Goal: Task Accomplishment & Management: Use online tool/utility

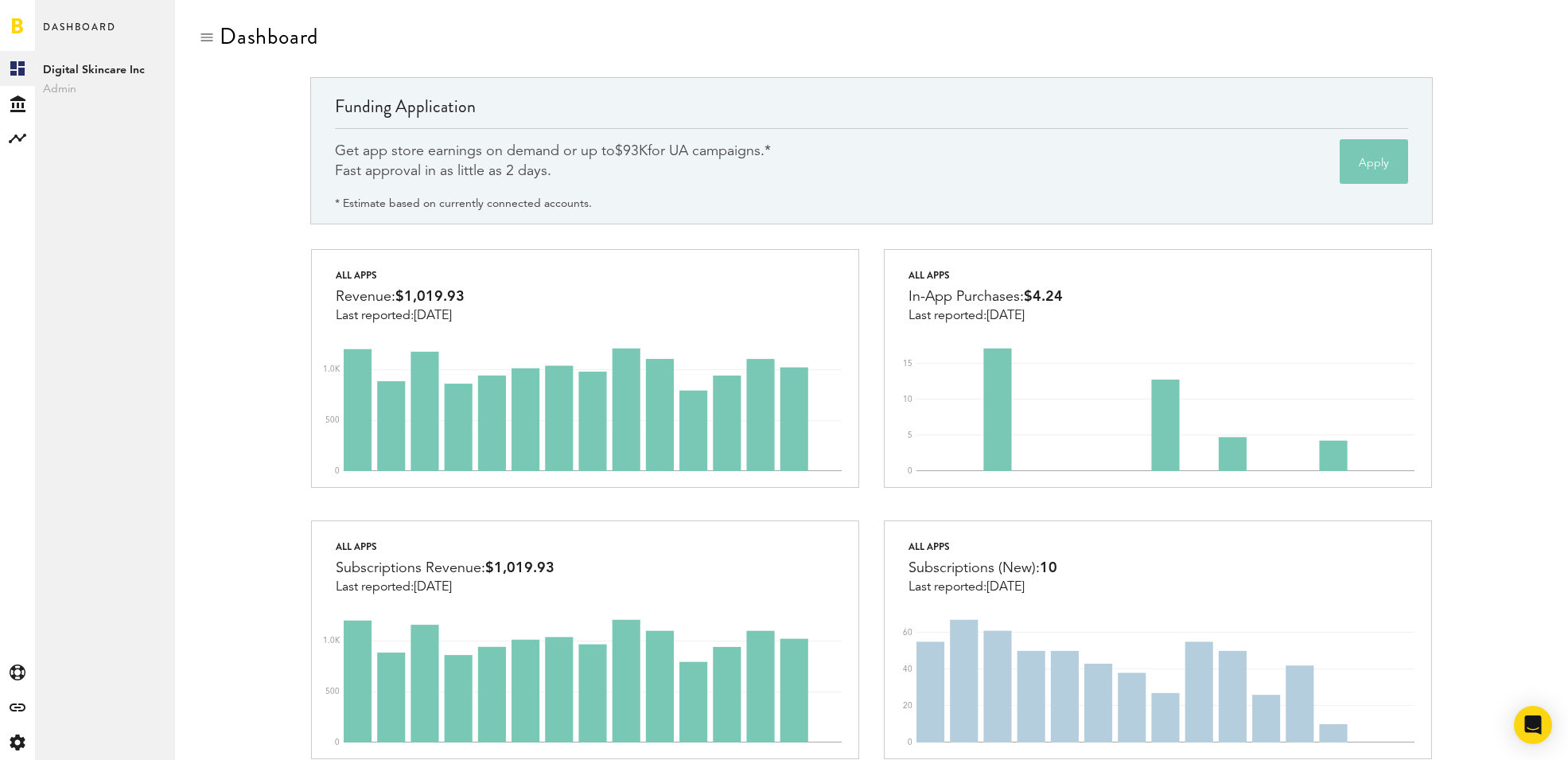
click at [254, 232] on div "Funding Application Get app store earnings on demand or up to $93K for UA campa…" at bounding box center [872, 162] width 1345 height 171
click at [14, 710] on icon at bounding box center [17, 707] width 16 height 8
click at [98, 308] on link "Financing" at bounding box center [104, 313] width 140 height 35
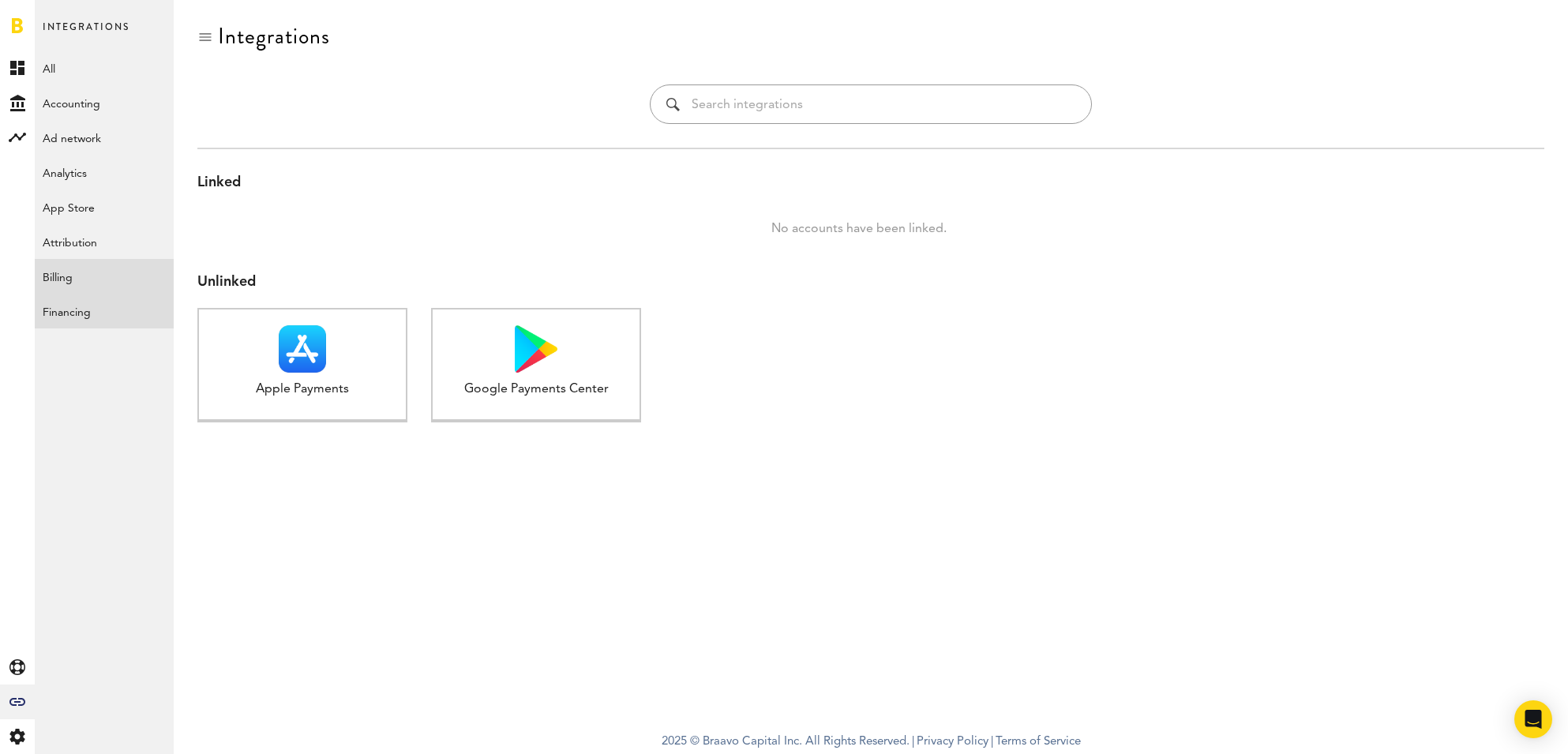
click at [87, 279] on link "Billing" at bounding box center [103, 276] width 139 height 34
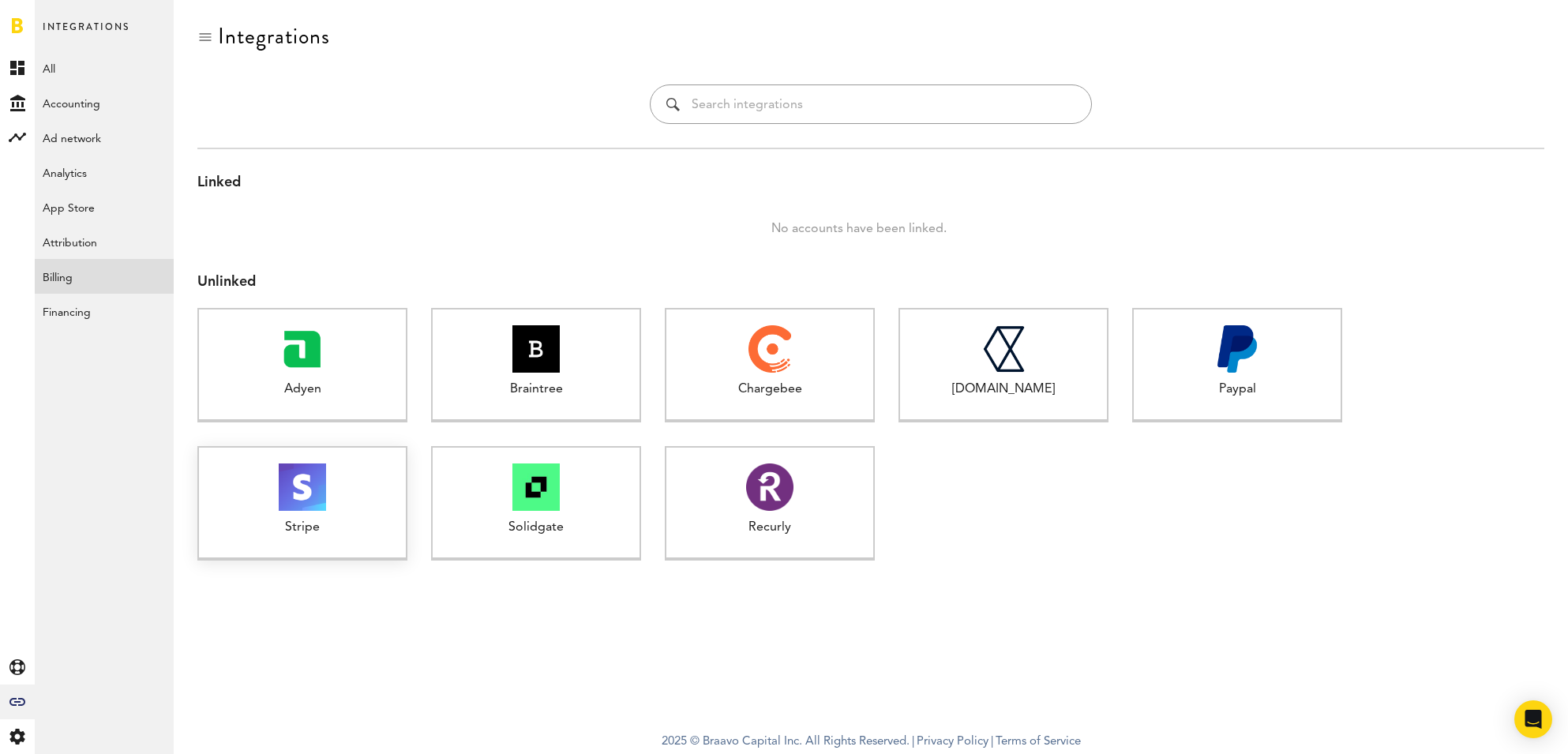
click at [378, 518] on div "Stripe 1 connected" at bounding box center [303, 503] width 210 height 115
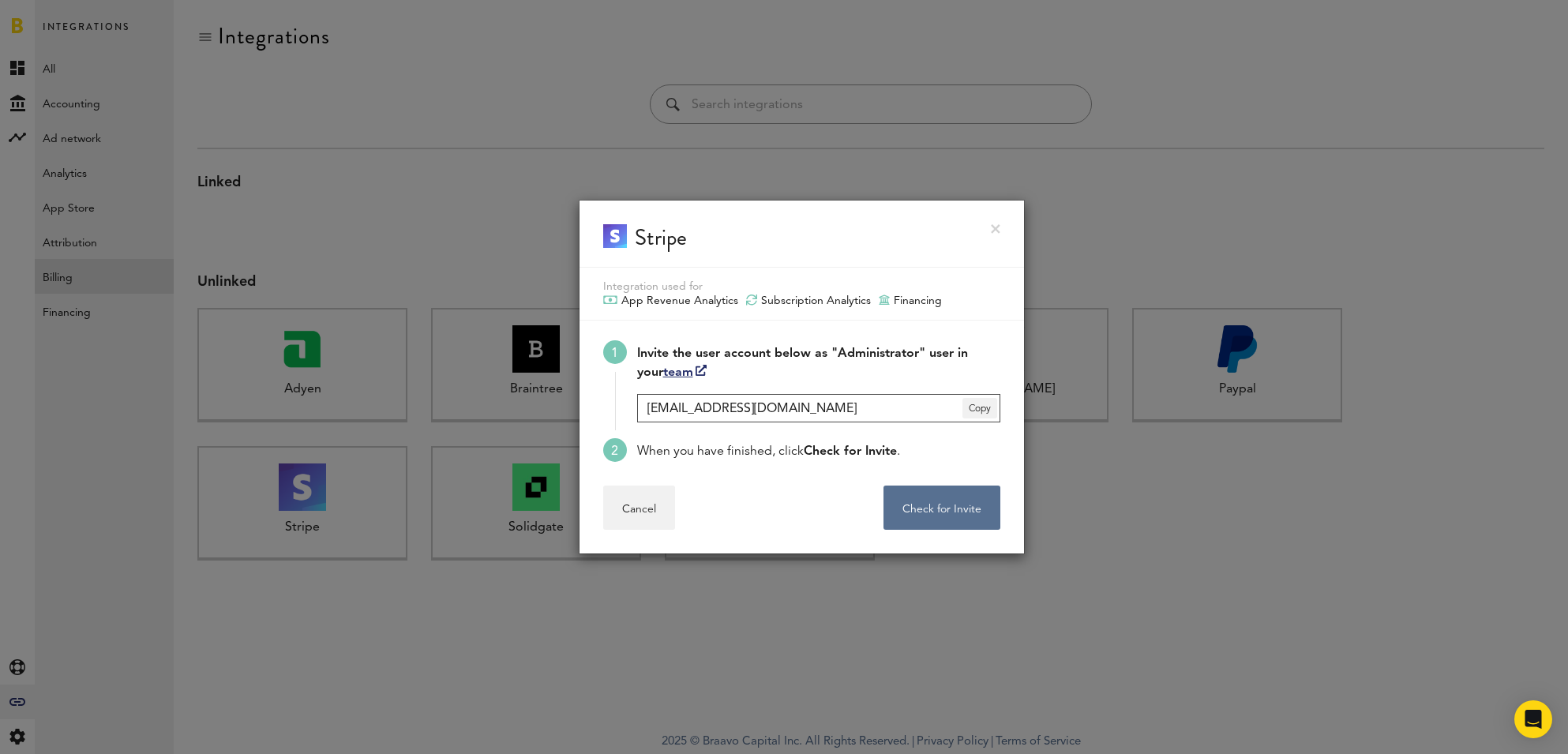
click at [754, 413] on input "digital.skincare-1@getbraavo.com" at bounding box center [818, 407] width 363 height 29
click at [754, 412] on input "digital.skincare-1@getbraavo.com" at bounding box center [818, 407] width 363 height 29
click at [903, 513] on button "Check for Invite . . ." at bounding box center [941, 507] width 116 height 44
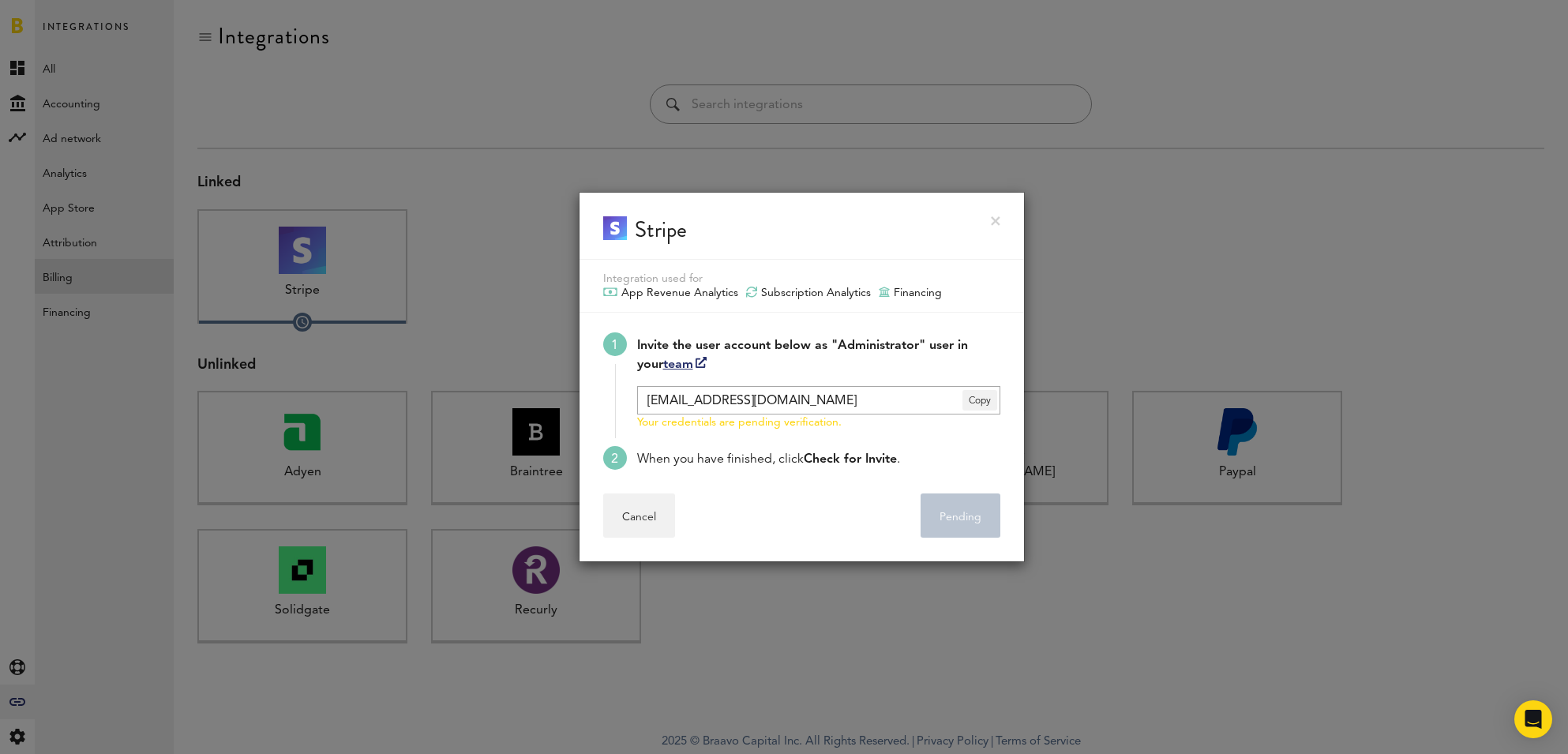
click at [994, 225] on link at bounding box center [996, 221] width 10 height 10
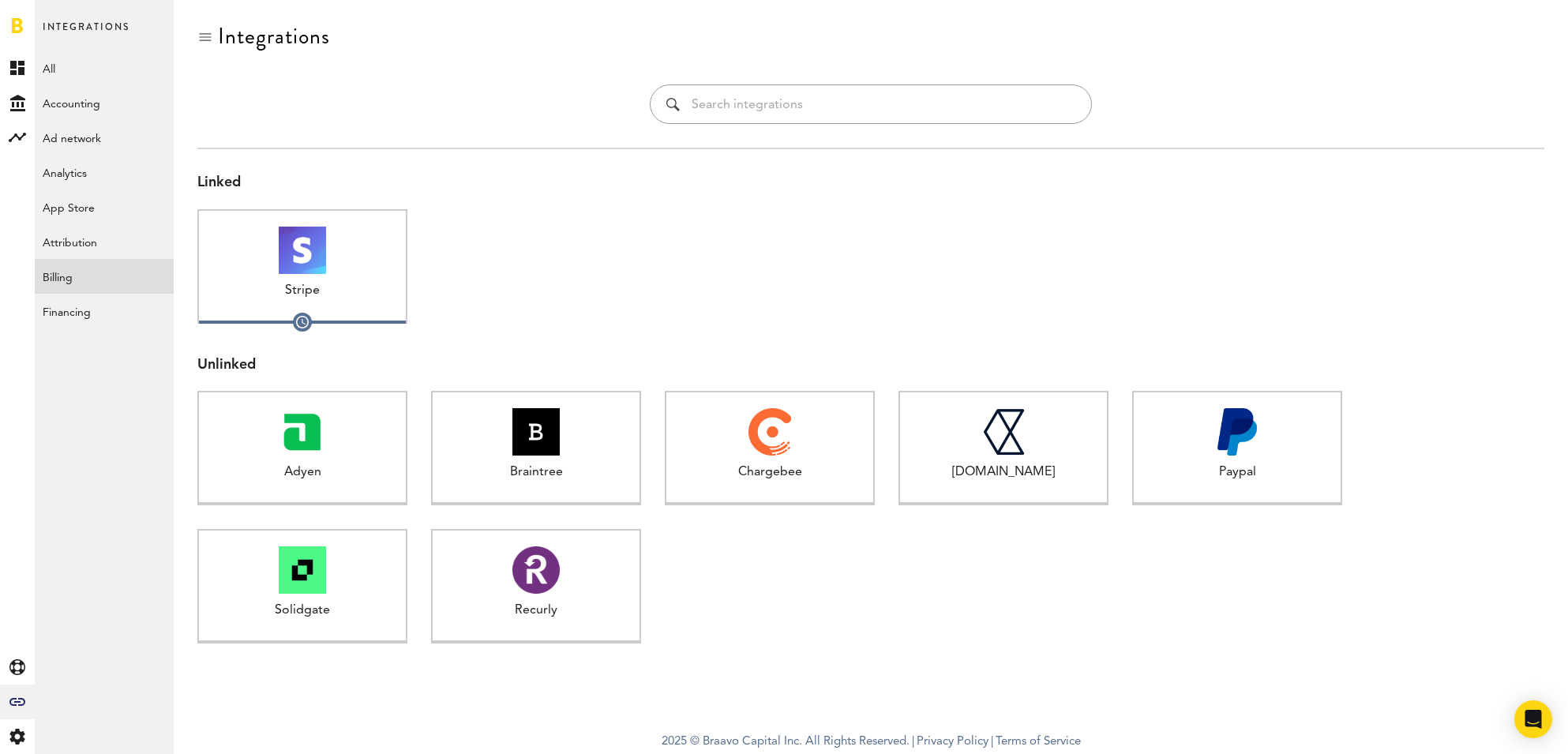
click at [922, 237] on div at bounding box center [1004, 278] width 210 height 138
click at [1265, 475] on div "Paypal" at bounding box center [1238, 472] width 207 height 18
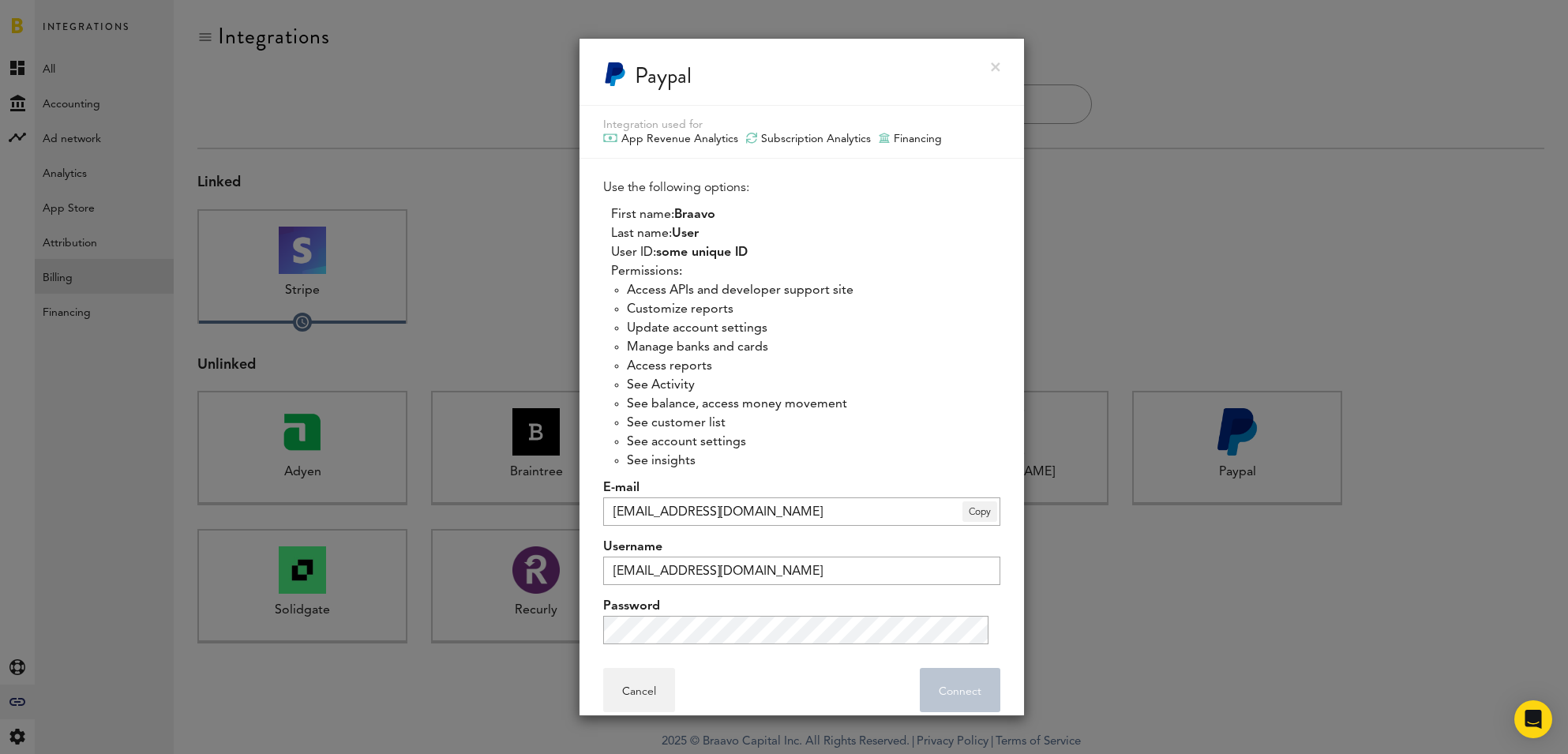
click at [777, 268] on li "Permissions: Access APIs and developer support site Customize reports Update ac…" at bounding box center [805, 366] width 390 height 208
click at [704, 216] on span "Braavo" at bounding box center [695, 214] width 41 height 12
copy span "Braavo"
click at [691, 229] on span "User" at bounding box center [685, 233] width 27 height 12
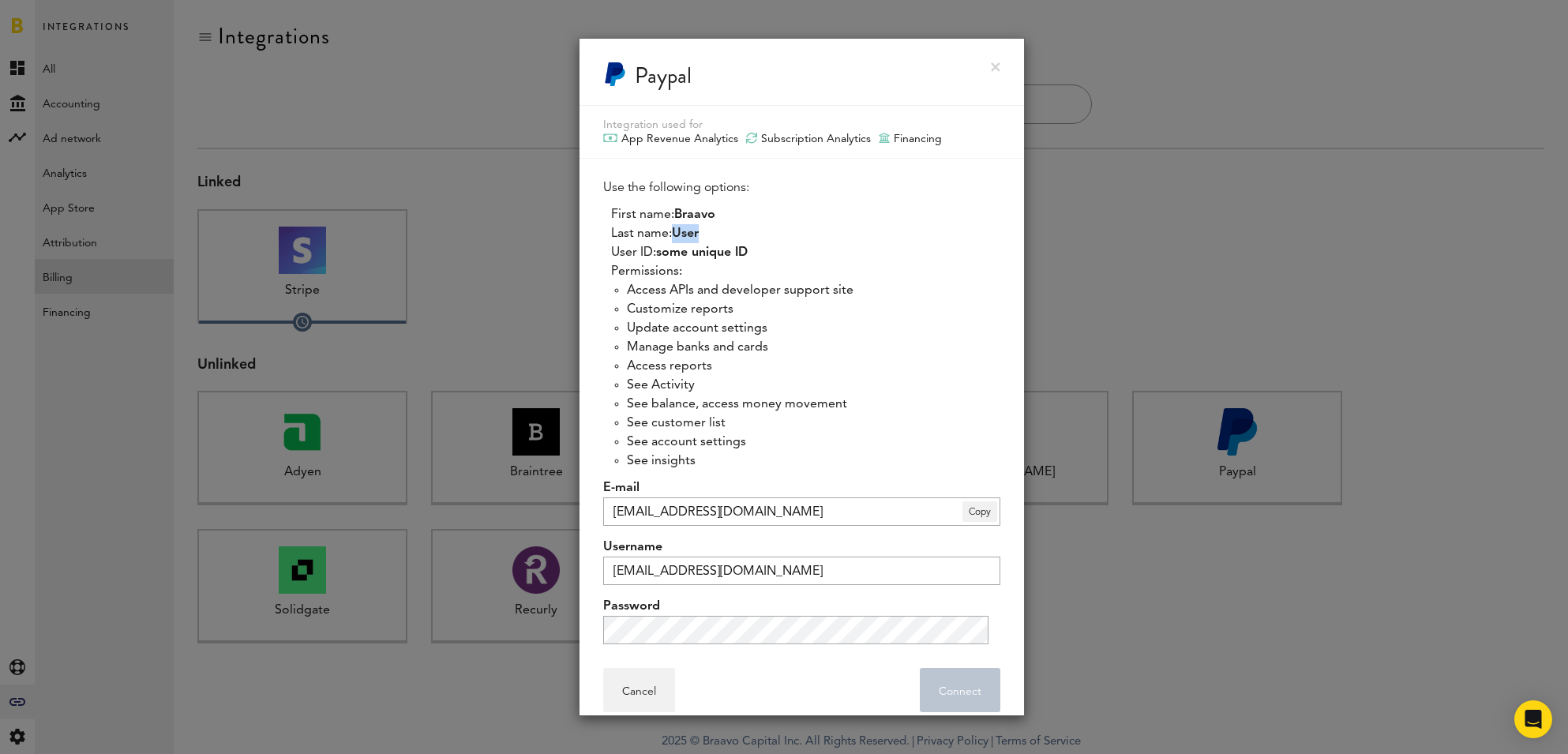
click at [691, 229] on span "User" at bounding box center [685, 233] width 27 height 12
copy span "User"
click at [763, 152] on div "Integration used for App Revenue Analytics Subscription Analytics Financing" at bounding box center [802, 132] width 444 height 53
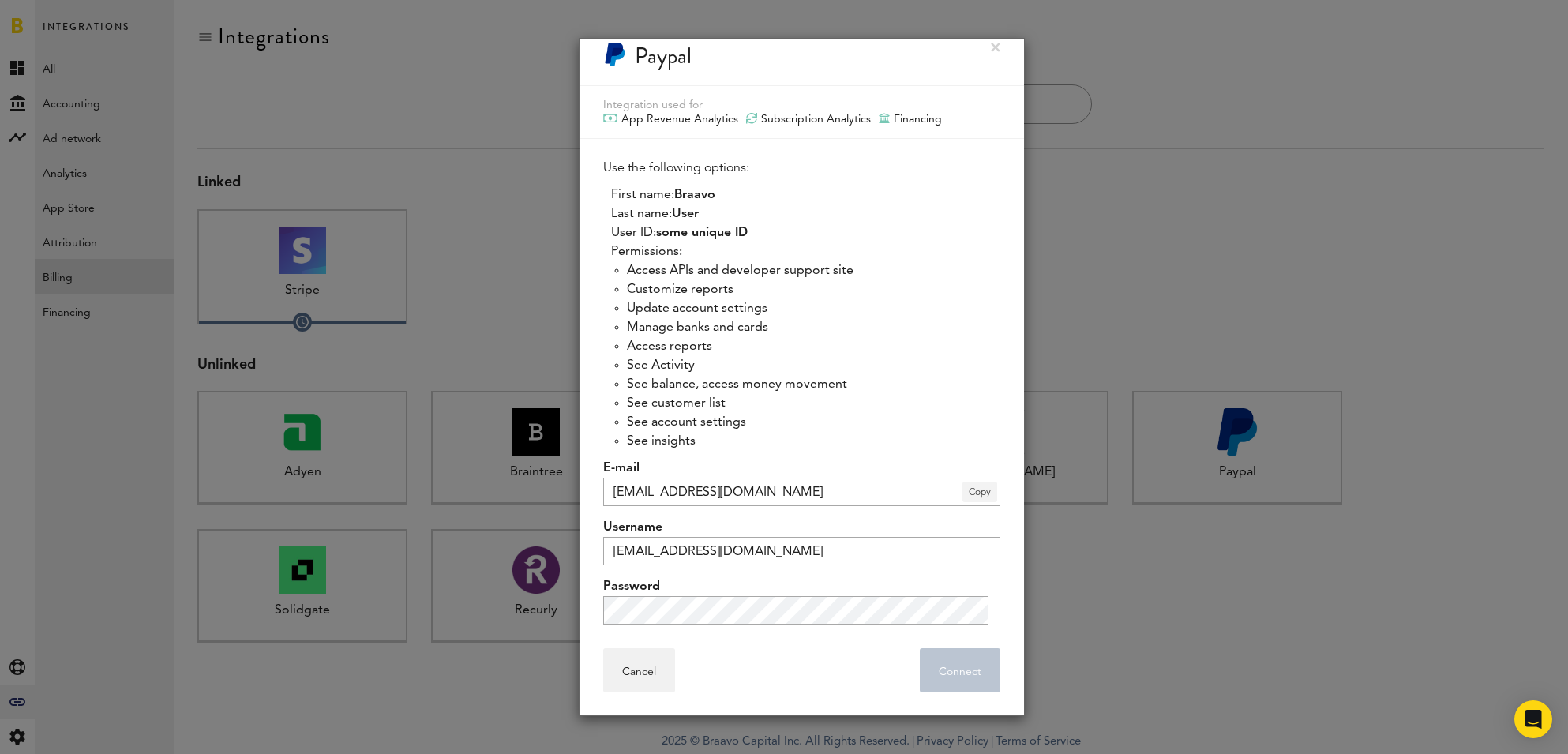
click at [963, 496] on span "Copy" at bounding box center [980, 491] width 34 height 20
click at [771, 557] on input "ashagraev@lovi.care" at bounding box center [802, 551] width 397 height 29
paste input "braavoforlovi"
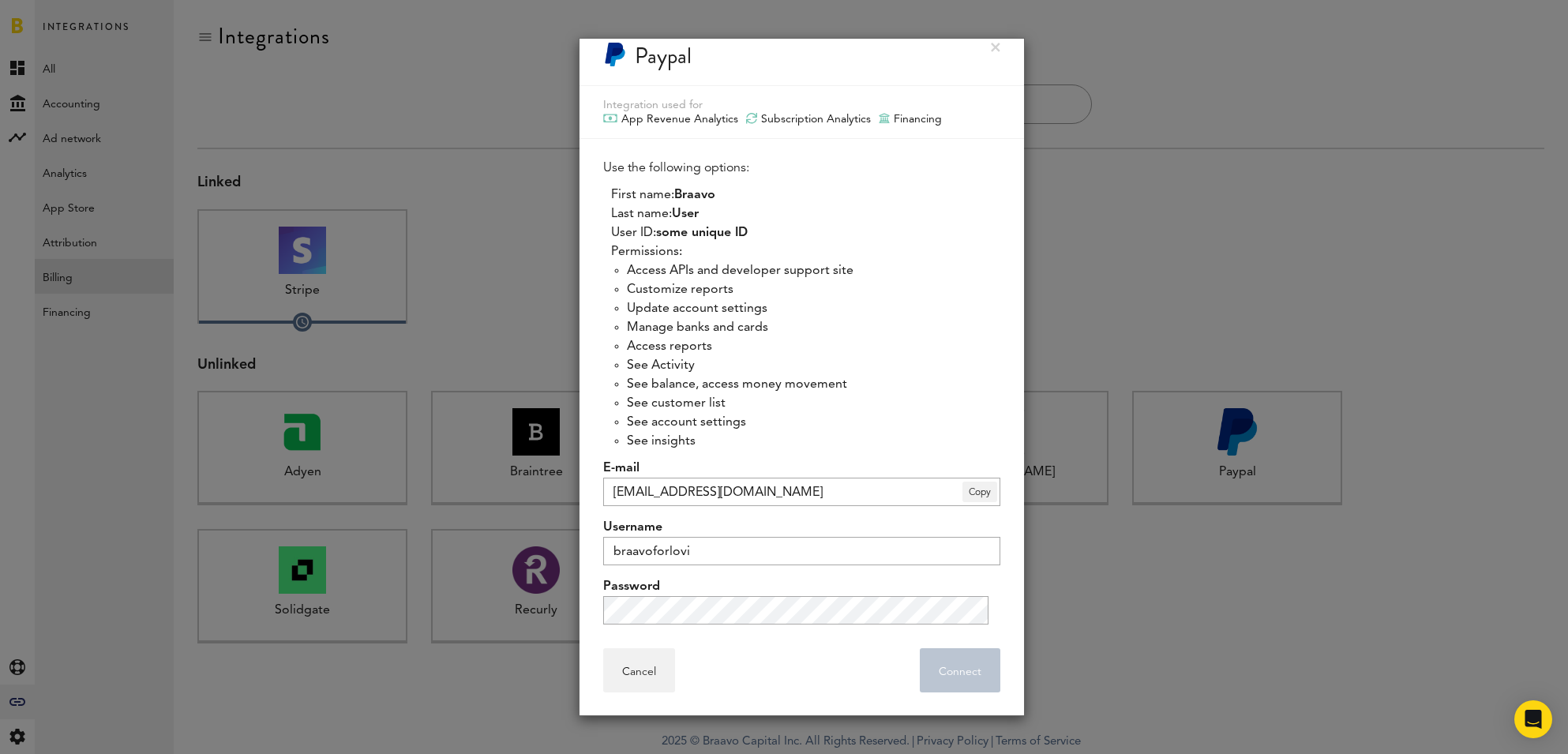
click at [935, 466] on label "E-mail" at bounding box center [802, 467] width 397 height 19
click at [964, 499] on span "Copy" at bounding box center [980, 491] width 34 height 20
click at [882, 432] on li "See insights" at bounding box center [813, 441] width 373 height 19
click at [850, 486] on input "digital.skincare-1@getbraavo.com" at bounding box center [802, 492] width 397 height 29
click at [875, 442] on li "See insights" at bounding box center [813, 441] width 373 height 19
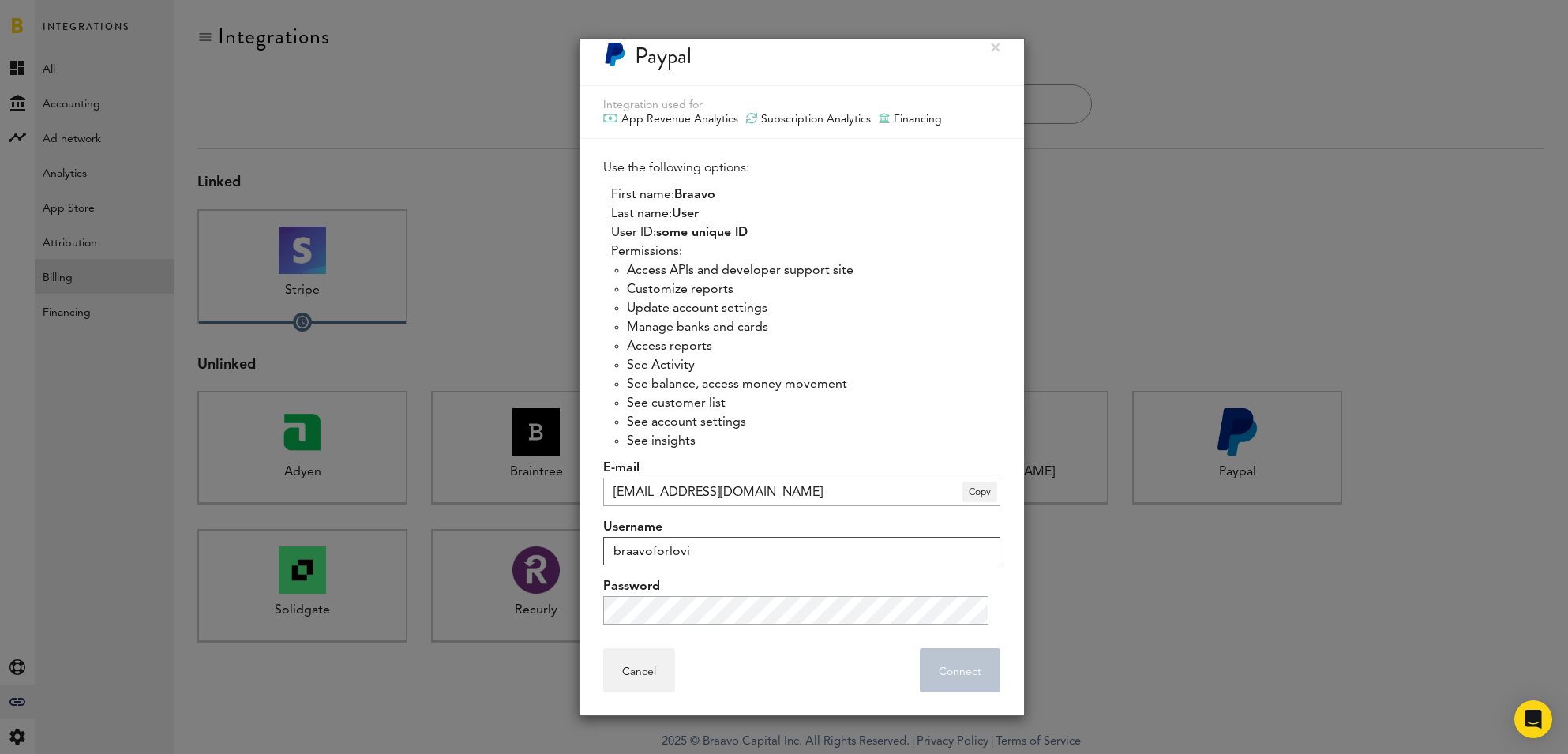
click at [752, 552] on input "braavoforlovi" at bounding box center [802, 551] width 397 height 29
click at [843, 679] on div "Cancel Connect . . ." at bounding box center [802, 670] width 397 height 44
click at [865, 593] on label "Password" at bounding box center [802, 586] width 397 height 19
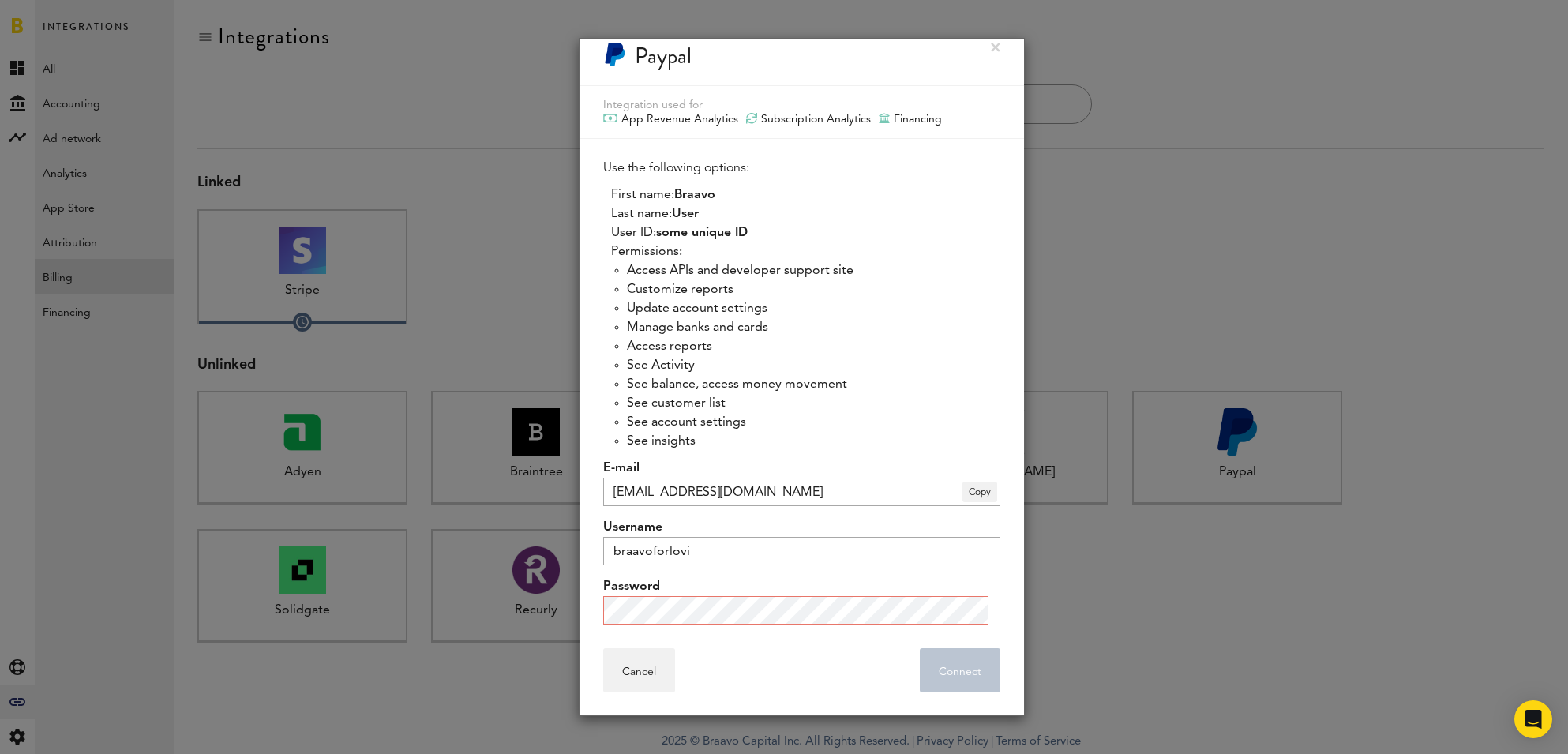
click at [875, 437] on li "See insights" at bounding box center [813, 441] width 373 height 19
click at [776, 555] on input "braavoforlovi" at bounding box center [802, 551] width 397 height 29
click at [777, 552] on input "braavoforlovi" at bounding box center [802, 551] width 397 height 29
paste input "lovigetbraavo"
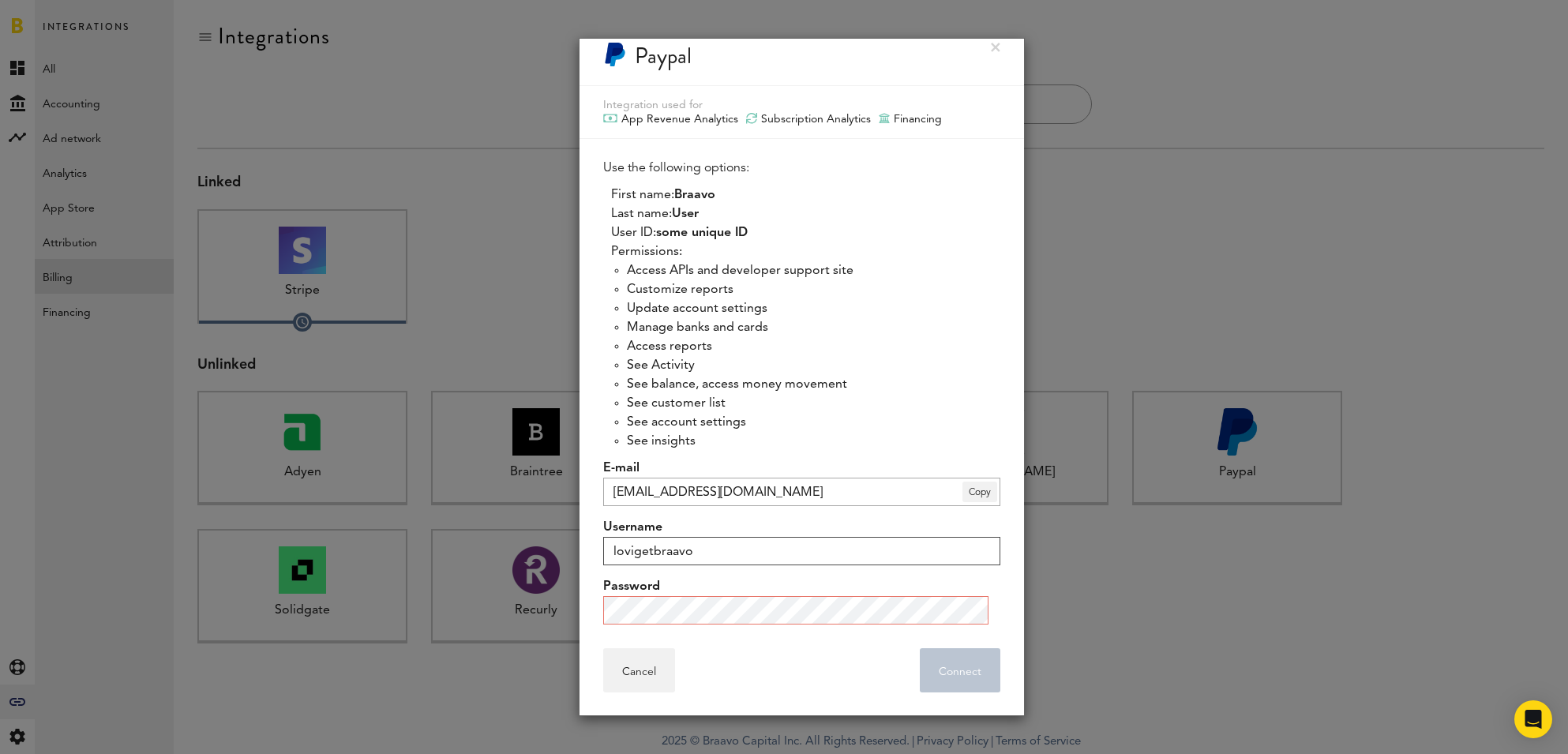
type input "lovigetbraavo"
click at [824, 525] on label "Username" at bounding box center [802, 527] width 397 height 19
click at [824, 537] on input "lovigetbraavo" at bounding box center [802, 551] width 397 height 29
click at [963, 488] on span "Copy" at bounding box center [980, 491] width 34 height 20
click at [819, 409] on li "See customer list" at bounding box center [813, 402] width 373 height 19
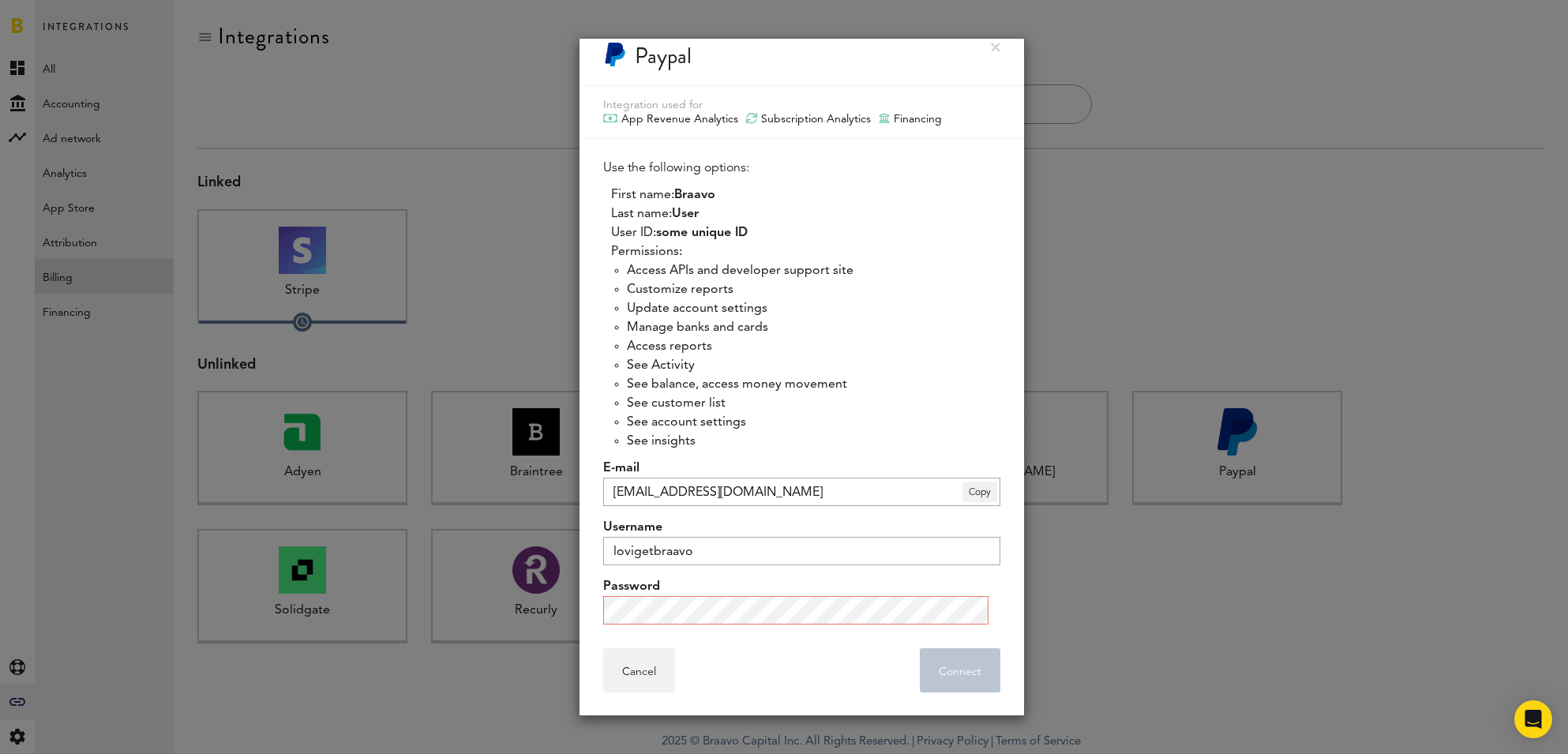
click at [784, 652] on div "Cancel Connect . . ." at bounding box center [802, 670] width 397 height 44
click at [817, 667] on div "Cancel Connect . . ." at bounding box center [802, 670] width 397 height 44
click at [924, 678] on button "Connect . . ." at bounding box center [960, 670] width 80 height 44
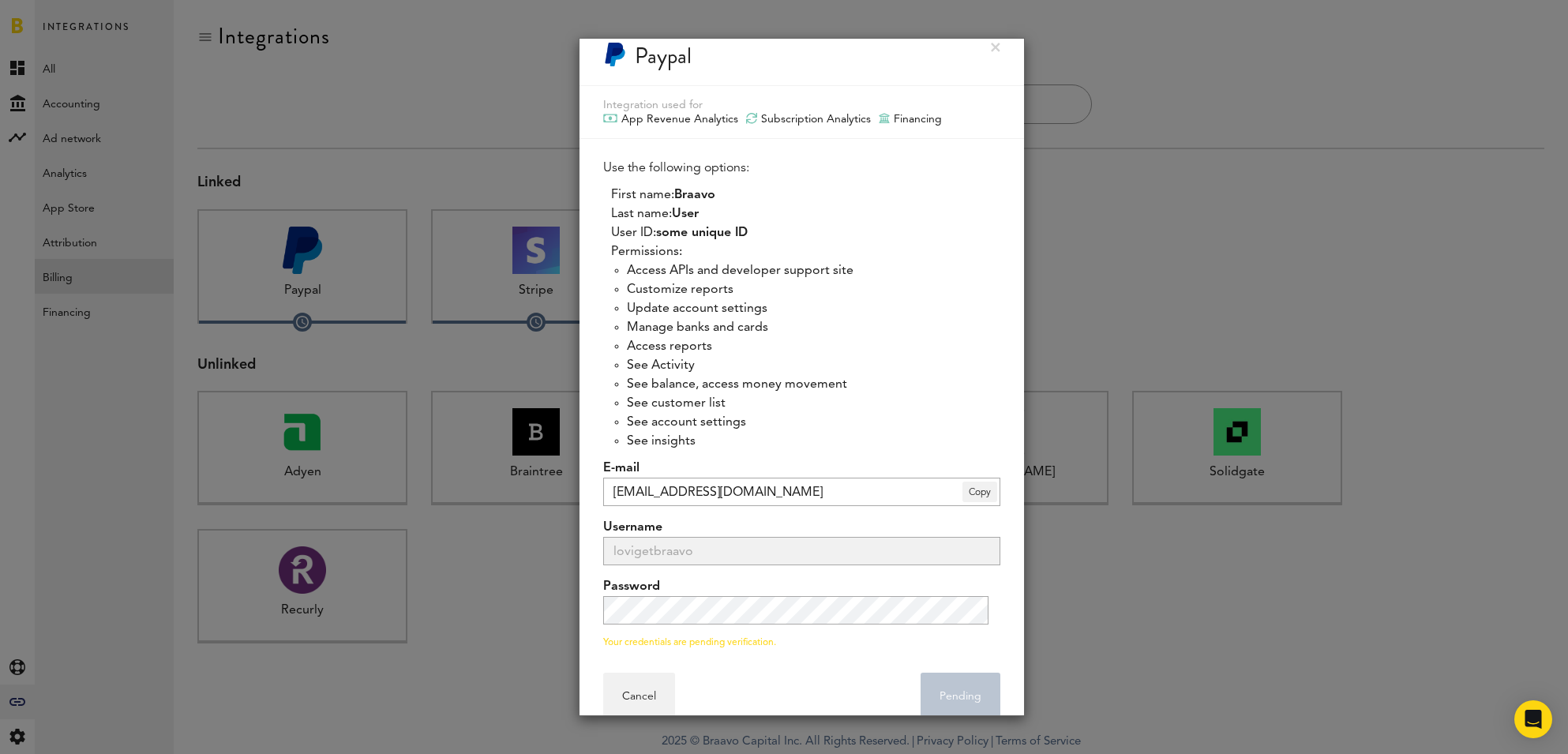
click at [813, 650] on div "Cancel Pending . . ." at bounding box center [802, 694] width 444 height 92
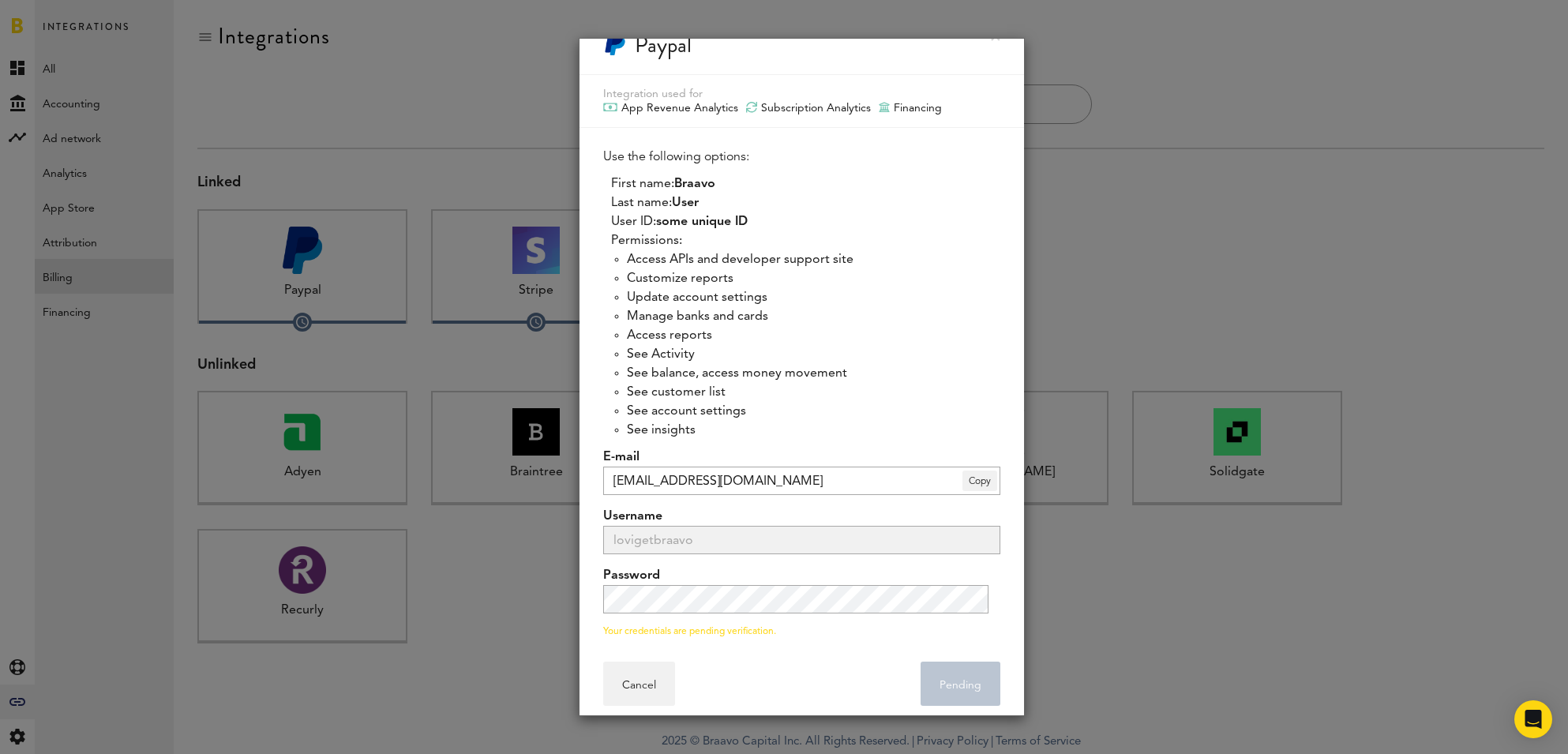
scroll to position [44, 0]
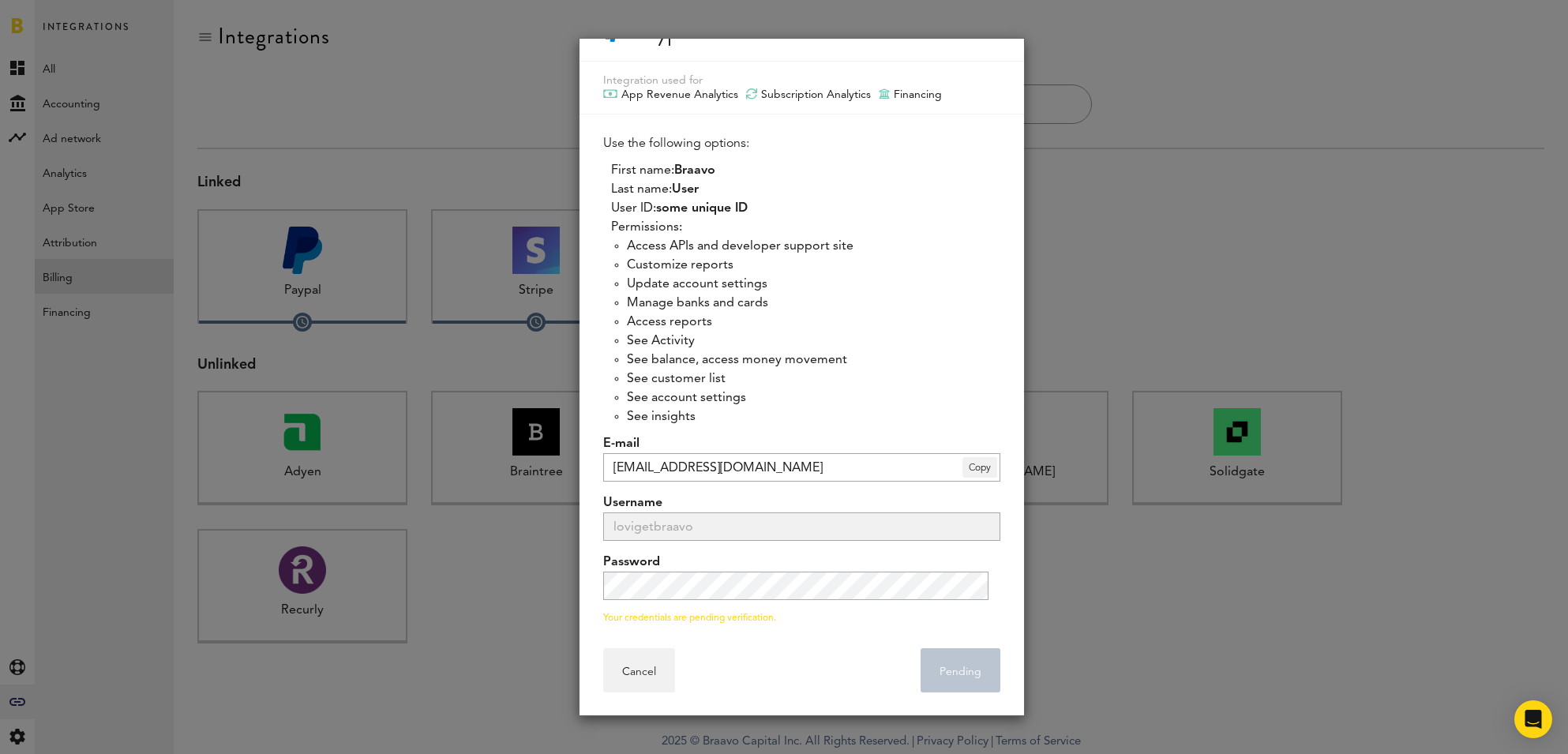
click at [1163, 287] on div at bounding box center [784, 377] width 1568 height 754
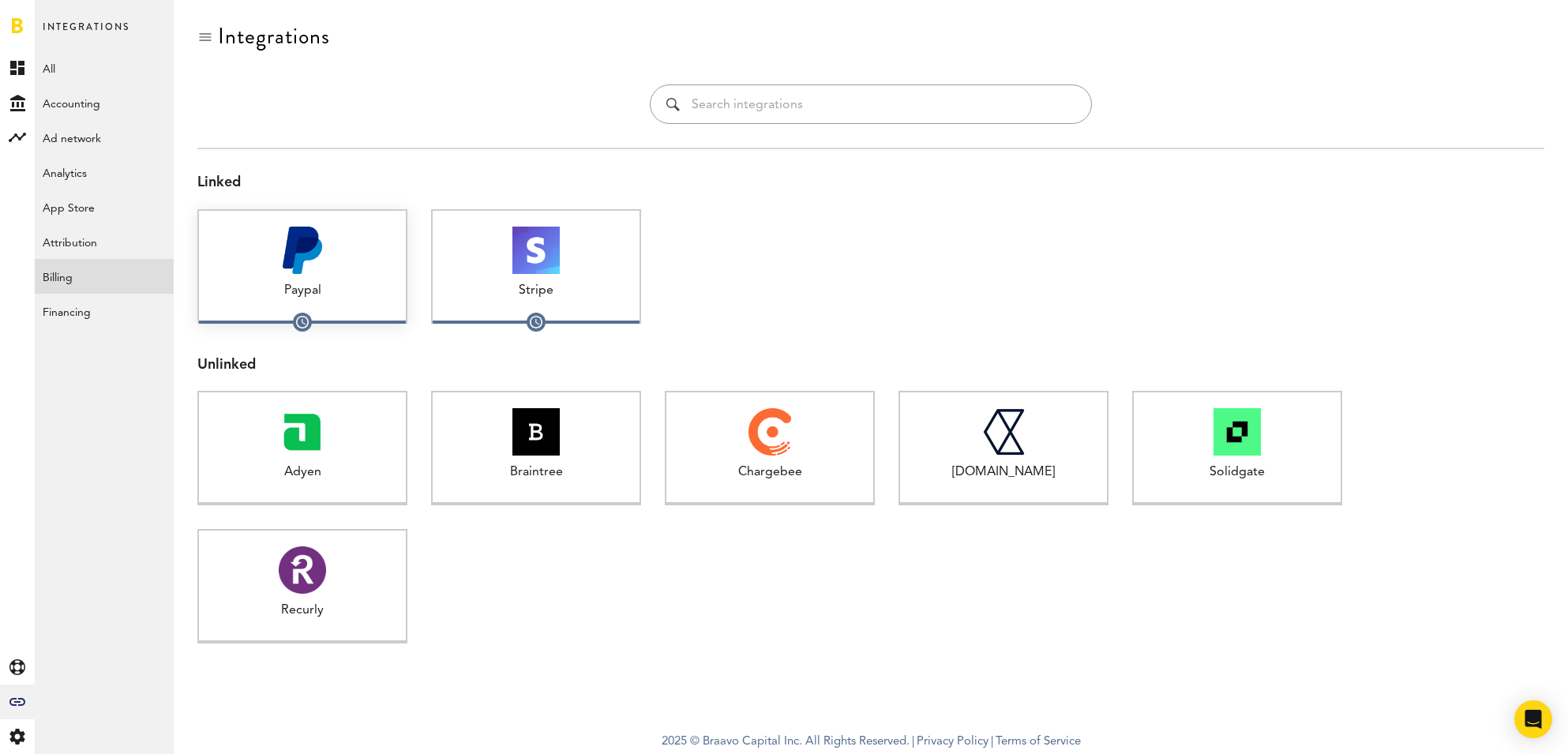
click at [337, 244] on div at bounding box center [303, 250] width 207 height 48
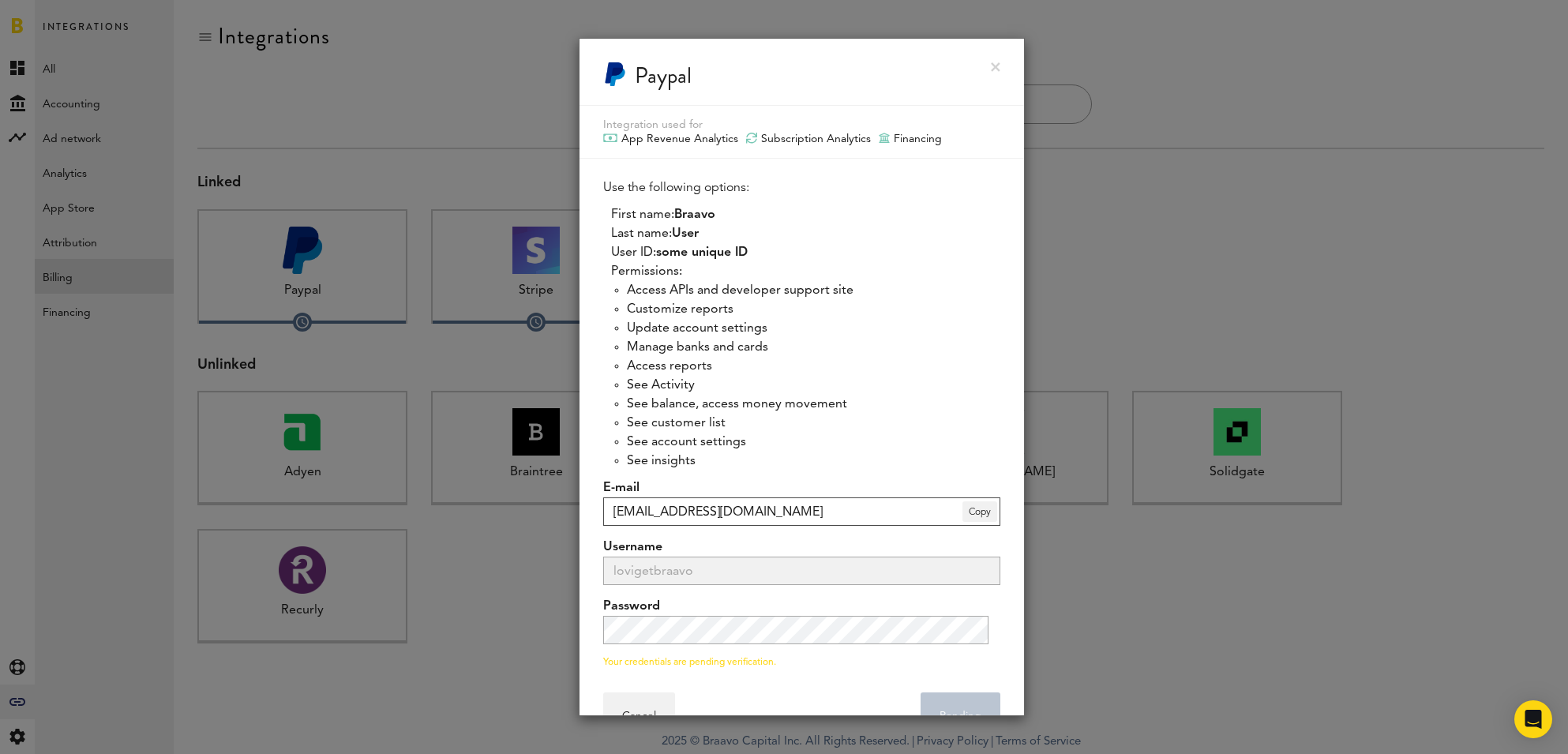
click at [946, 510] on input "digital.skincare-1@getbraavo.com" at bounding box center [802, 511] width 397 height 29
click at [963, 516] on span "Copy" at bounding box center [980, 511] width 34 height 20
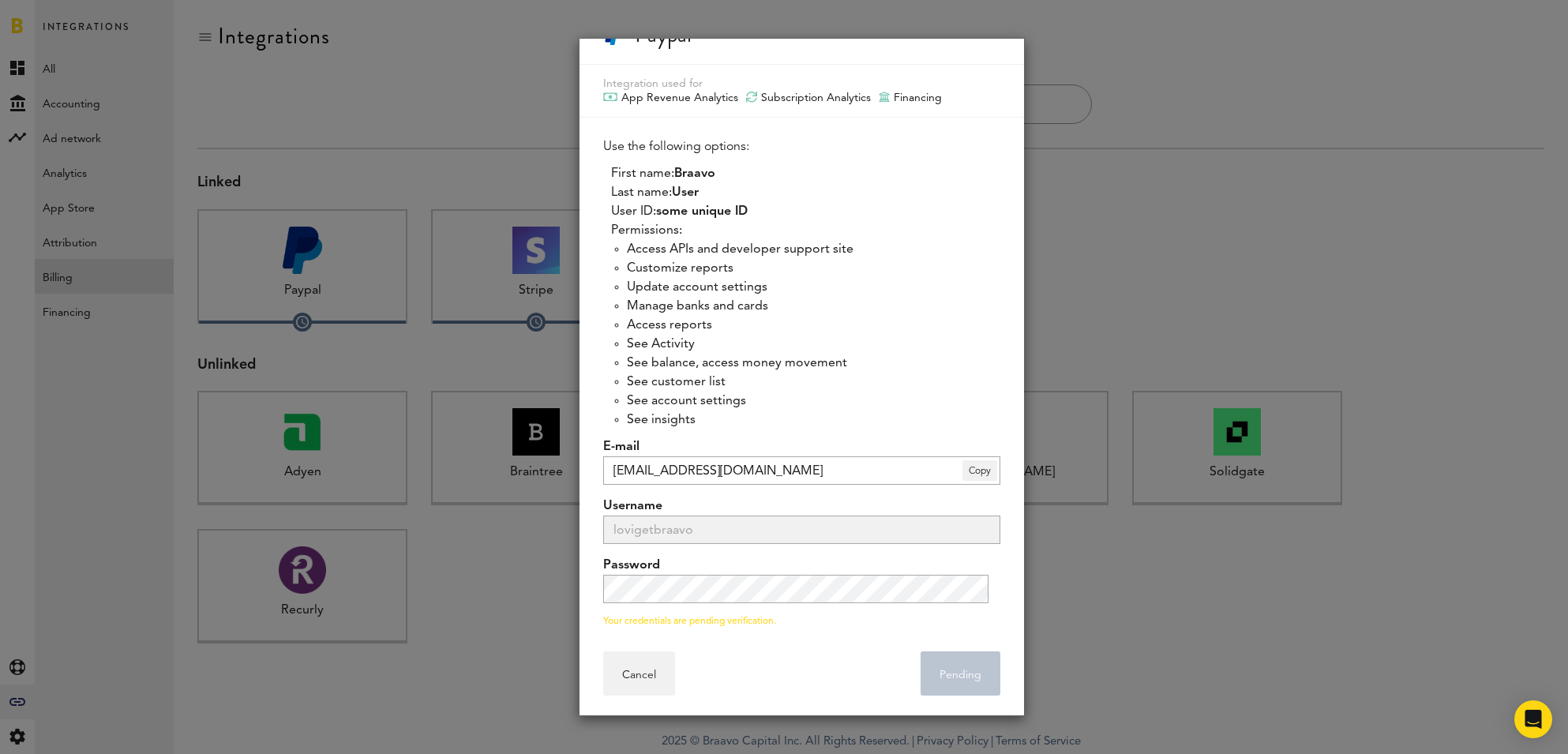
scroll to position [44, 0]
click at [647, 662] on button "Cancel" at bounding box center [640, 670] width 72 height 44
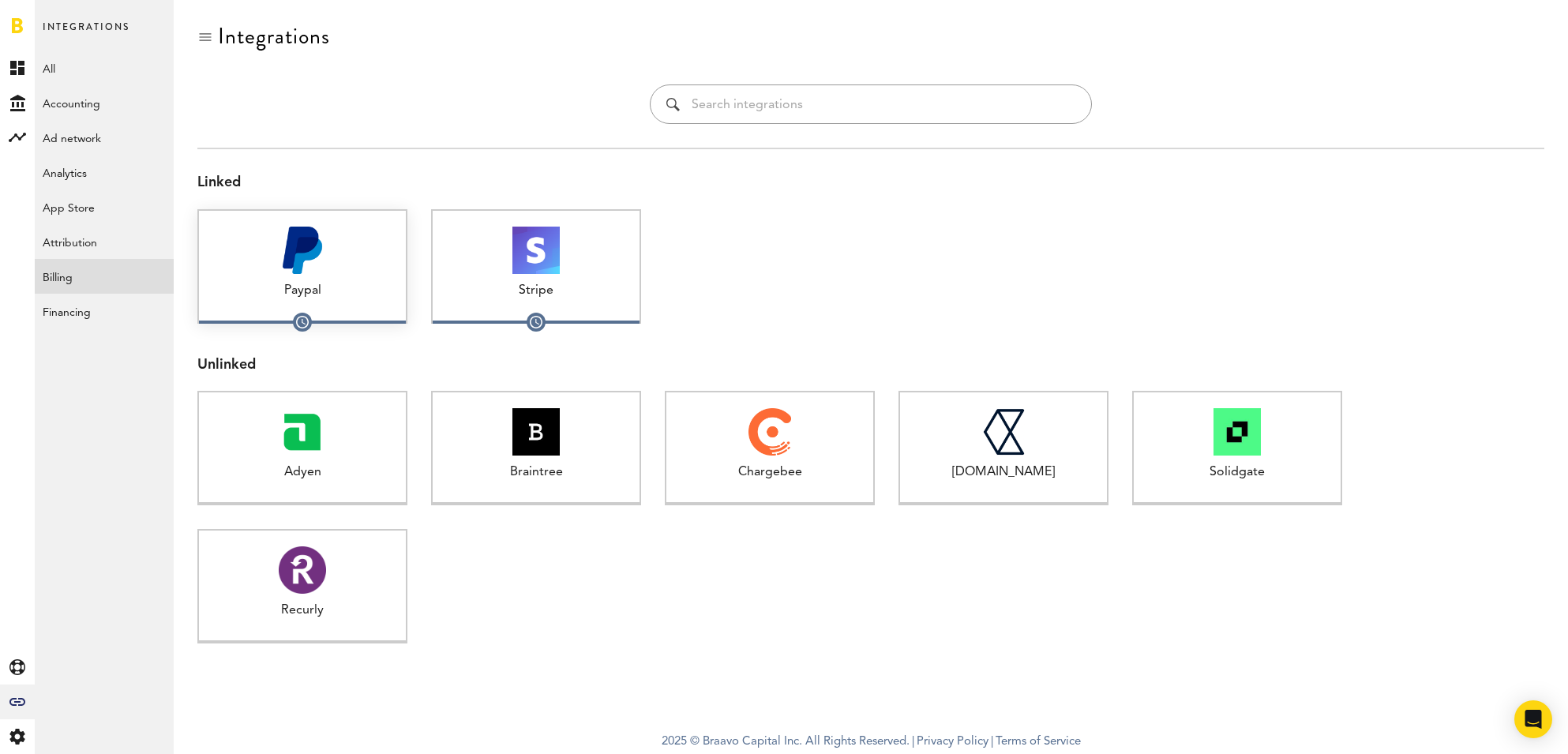
click at [346, 284] on div "Paypal" at bounding box center [303, 291] width 207 height 18
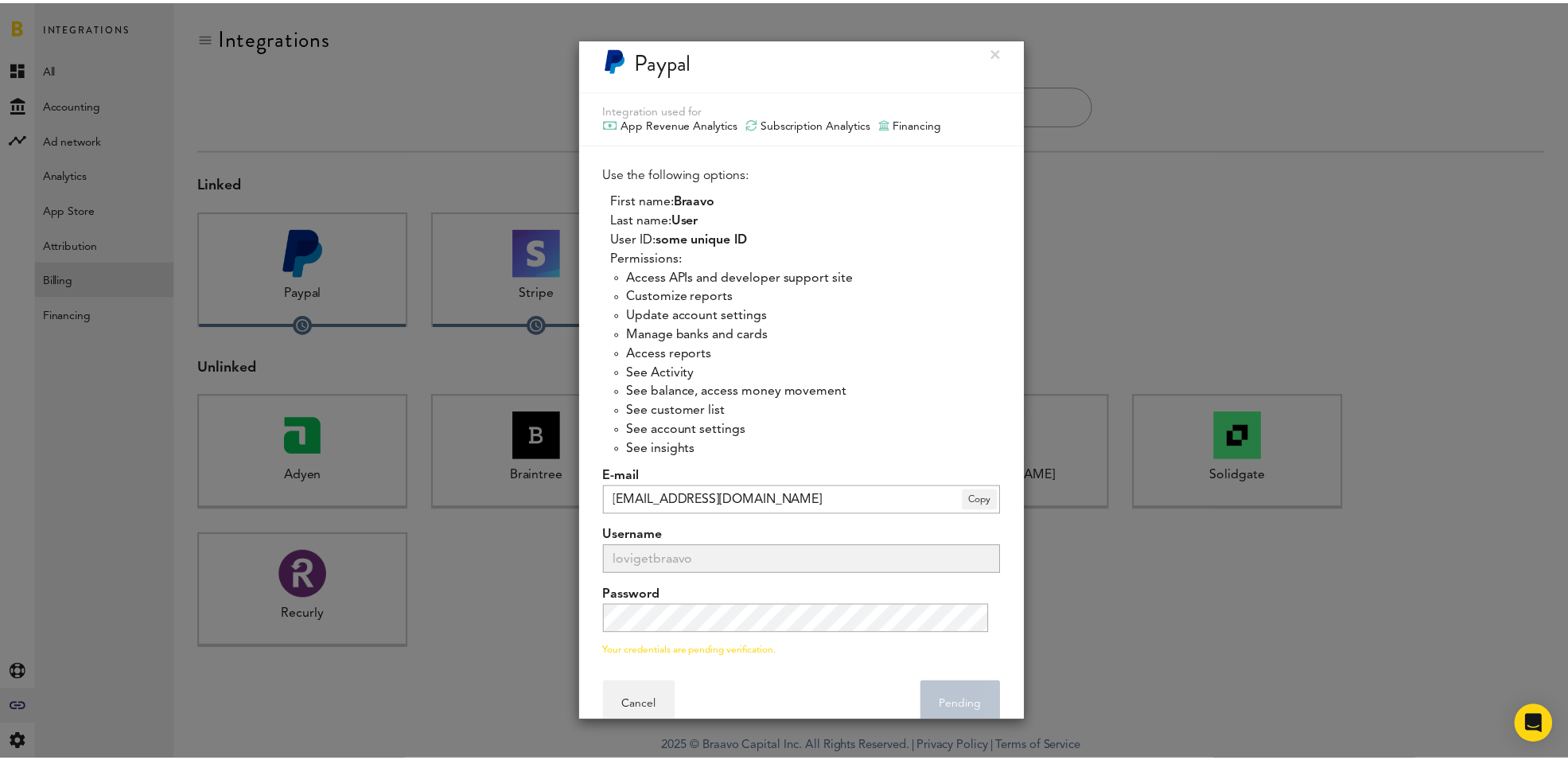
scroll to position [45, 0]
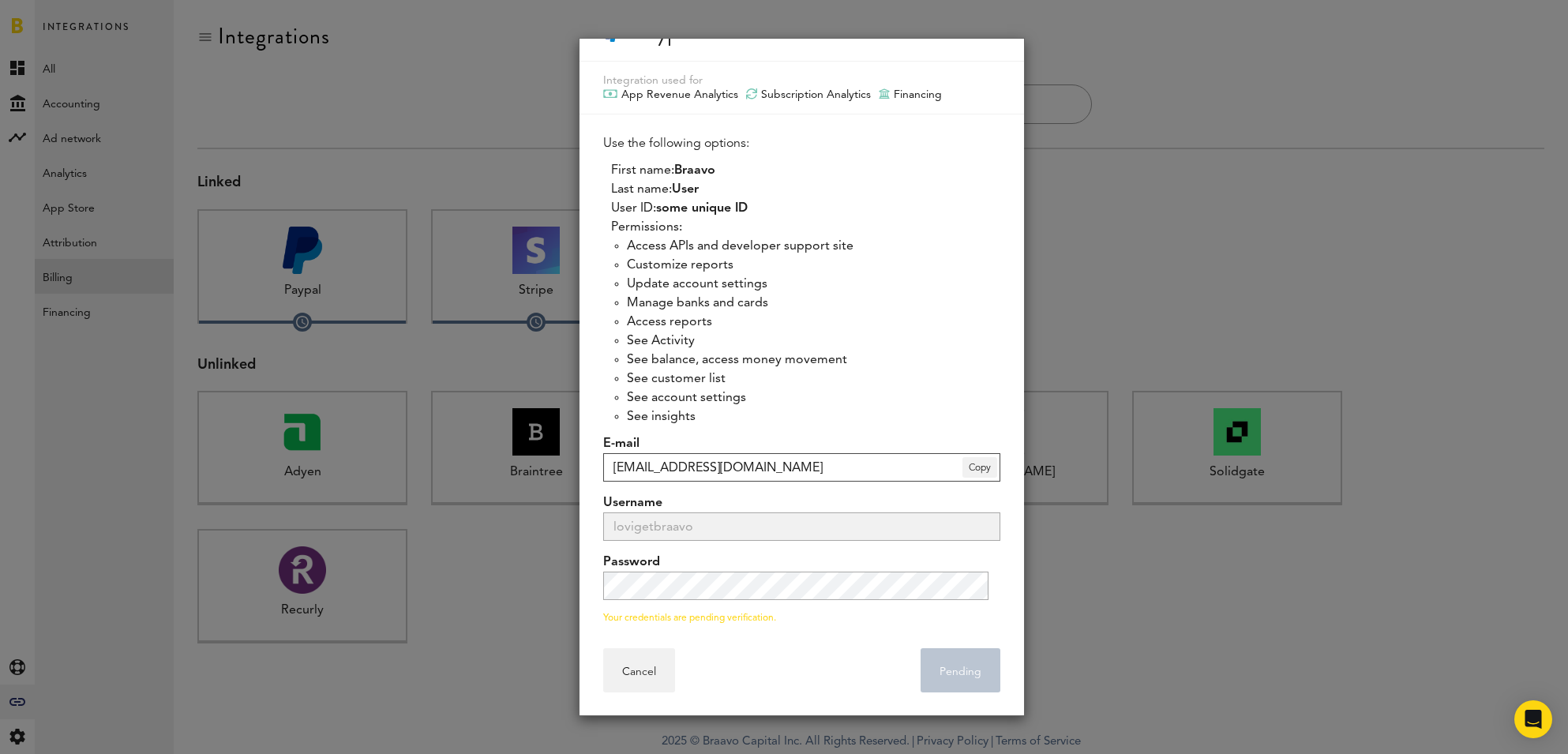
click at [820, 475] on input "digital.skincare-1@getbraavo.com" at bounding box center [802, 467] width 397 height 29
click at [859, 432] on div "Use the following options: First name: Braavo Last name: User User ID: some uni…" at bounding box center [802, 367] width 397 height 466
click at [650, 675] on button "Cancel" at bounding box center [640, 670] width 72 height 44
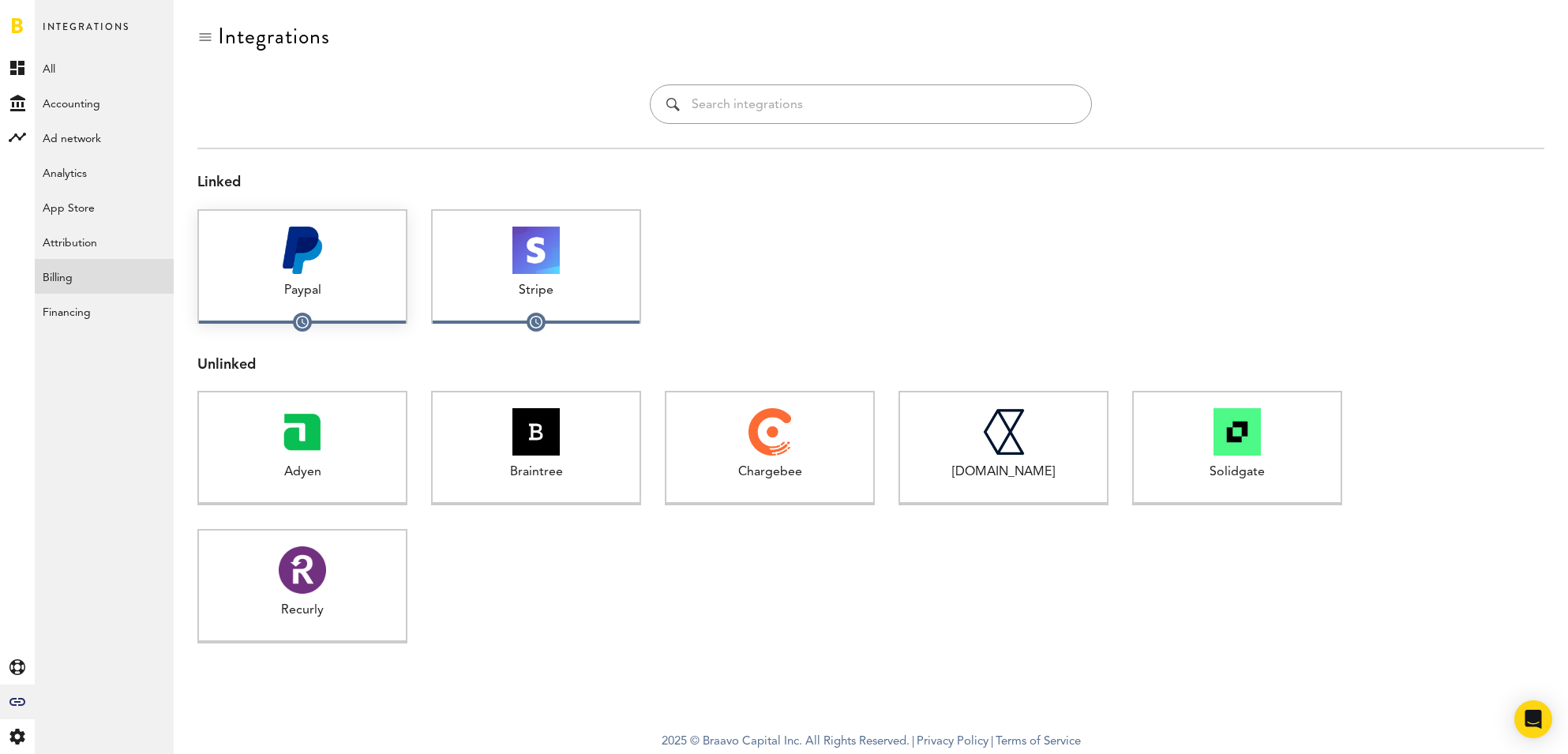
click at [352, 303] on div "Paypal 1 connected" at bounding box center [303, 266] width 210 height 115
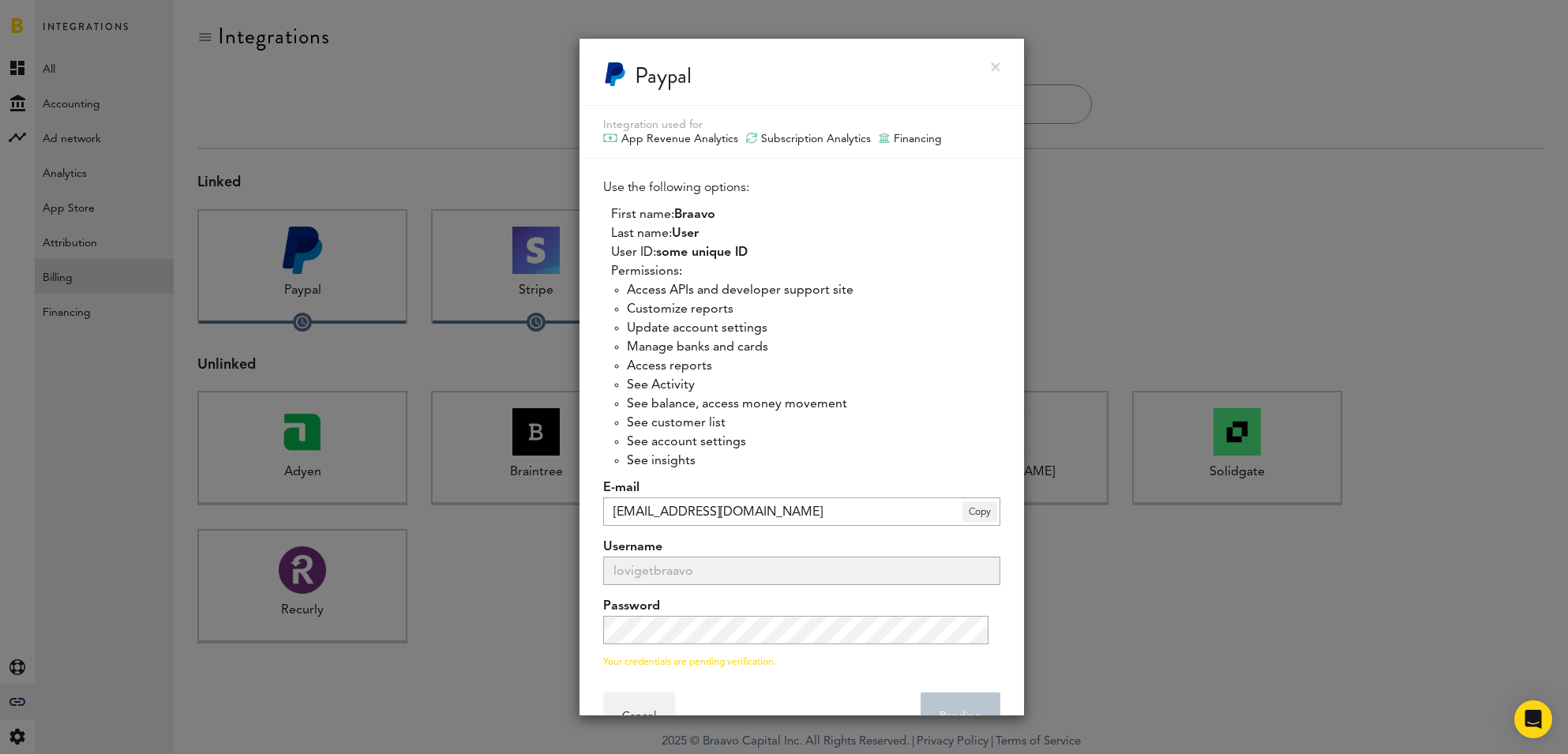
click at [1232, 268] on div at bounding box center [784, 377] width 1568 height 754
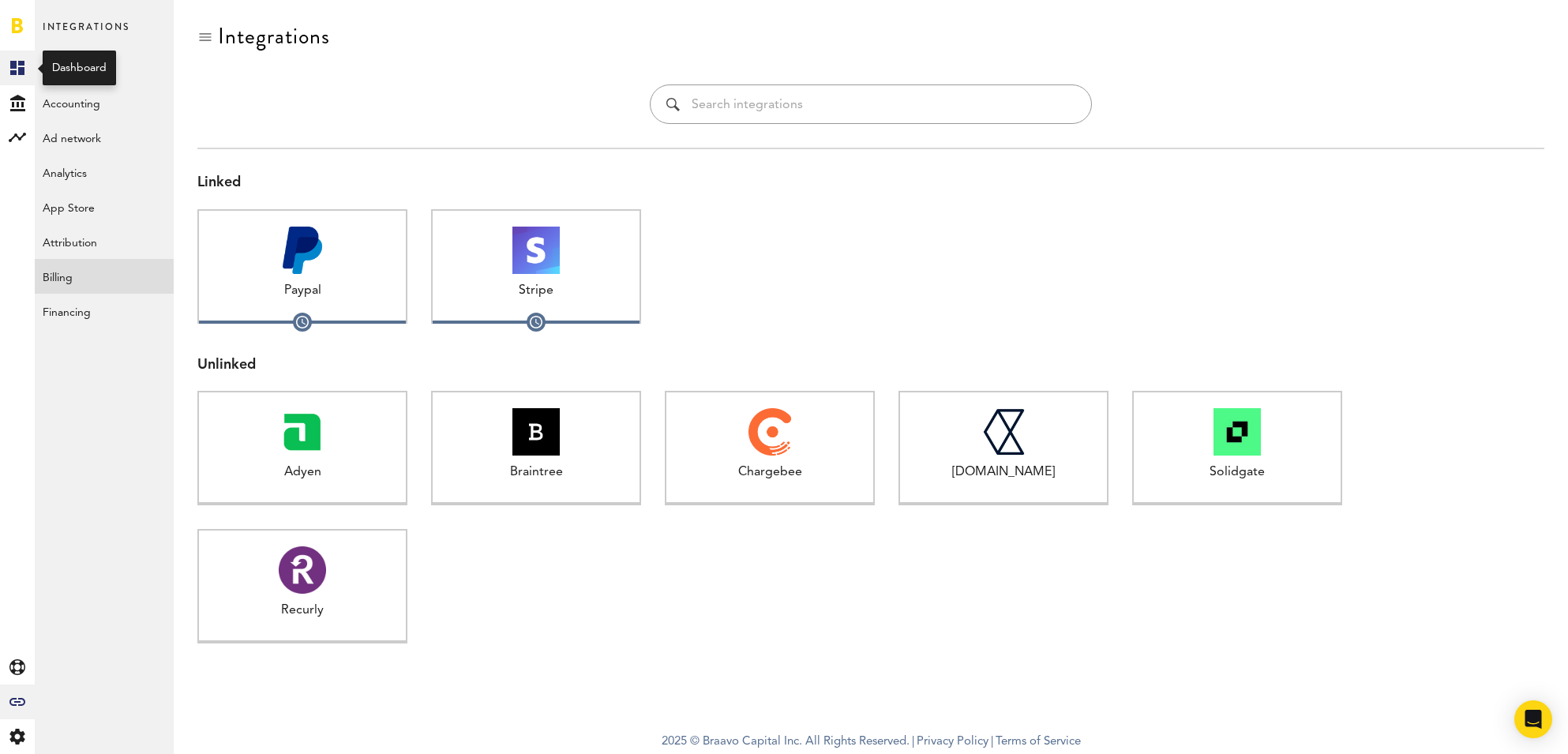
click at [11, 75] on link "Created with Sketch." at bounding box center [17, 68] width 34 height 34
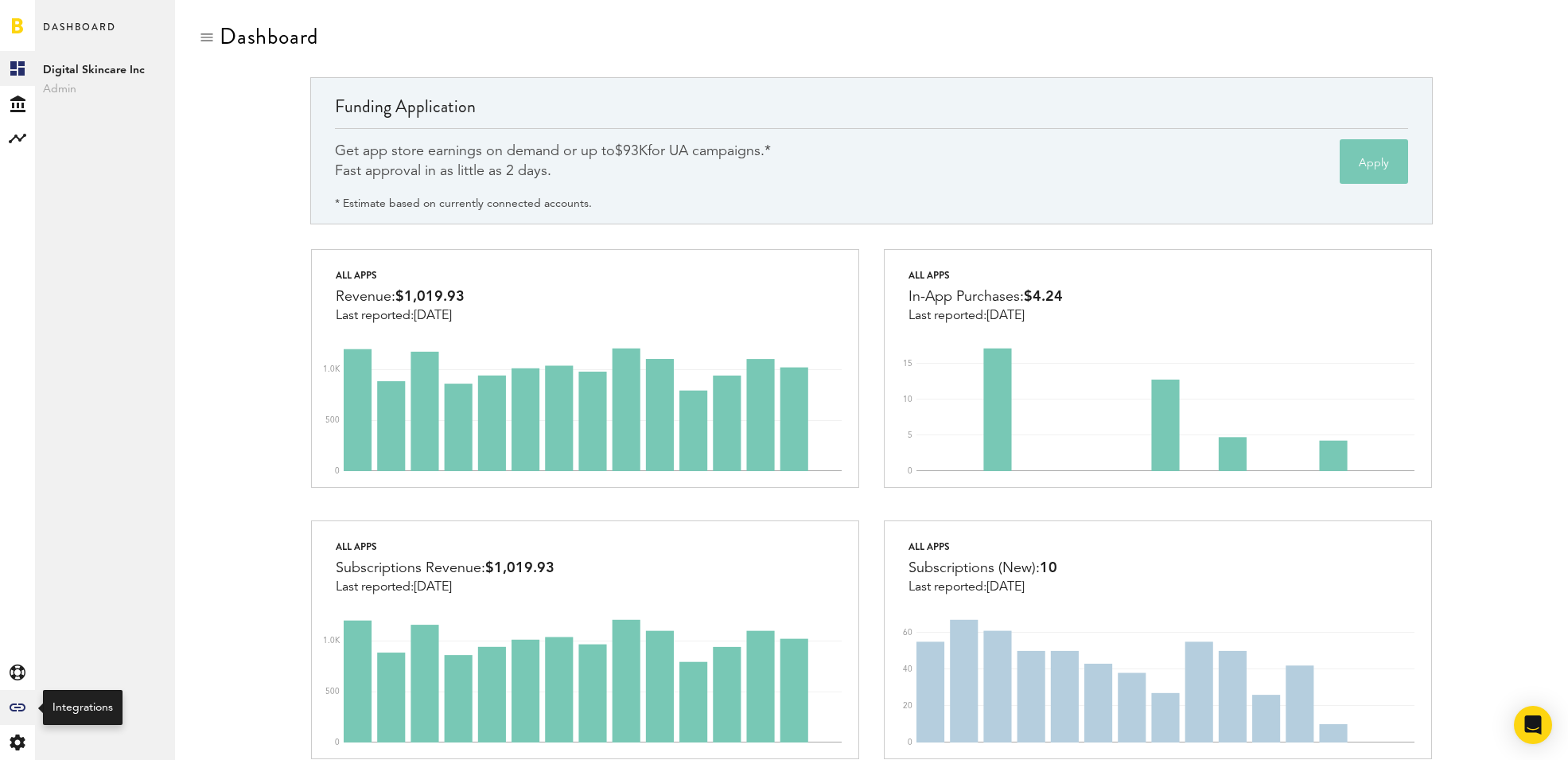
click at [22, 705] on icon "Created with Sketch." at bounding box center [17, 707] width 16 height 8
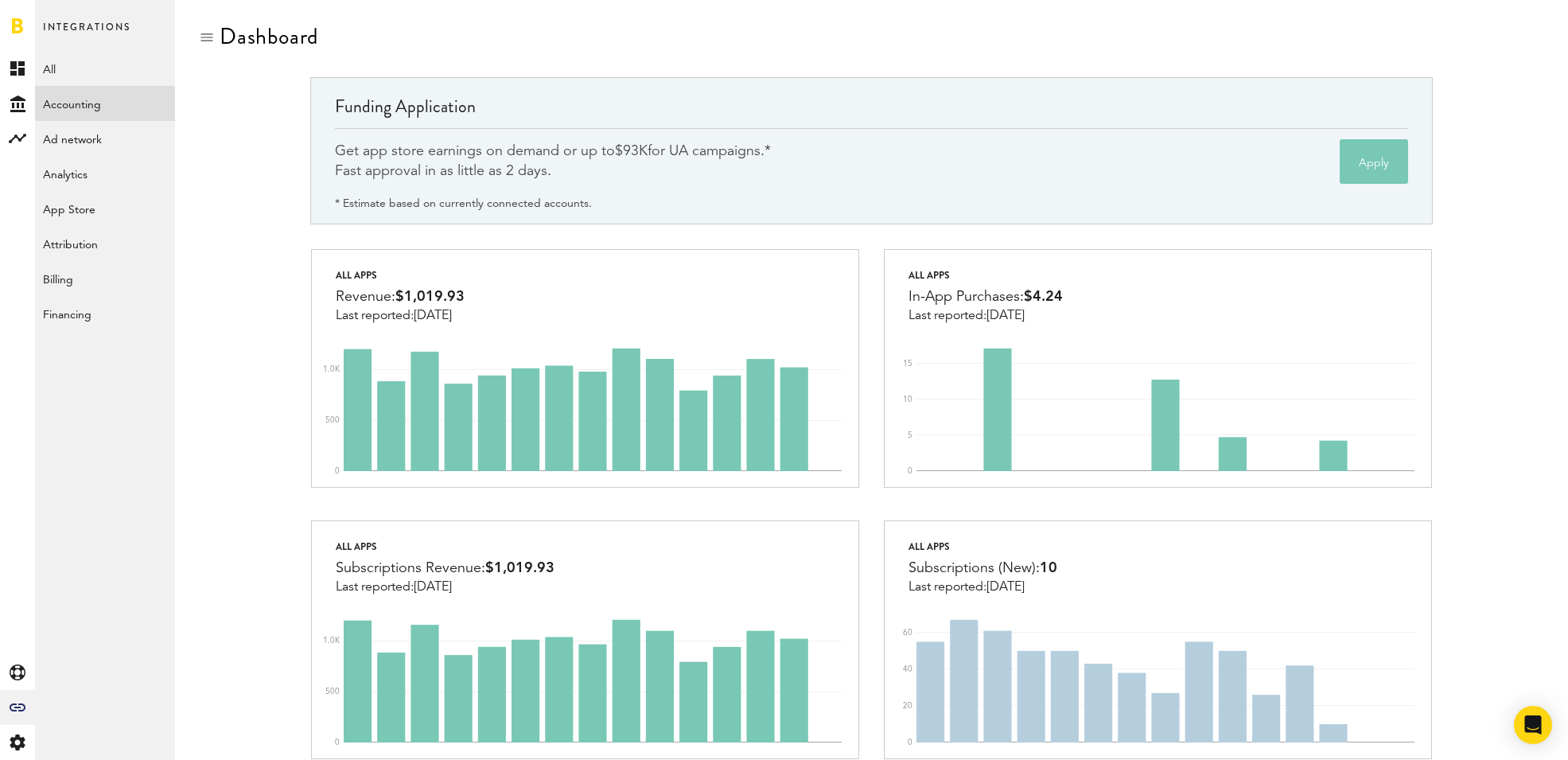
click at [127, 108] on link "Accounting" at bounding box center [104, 103] width 140 height 35
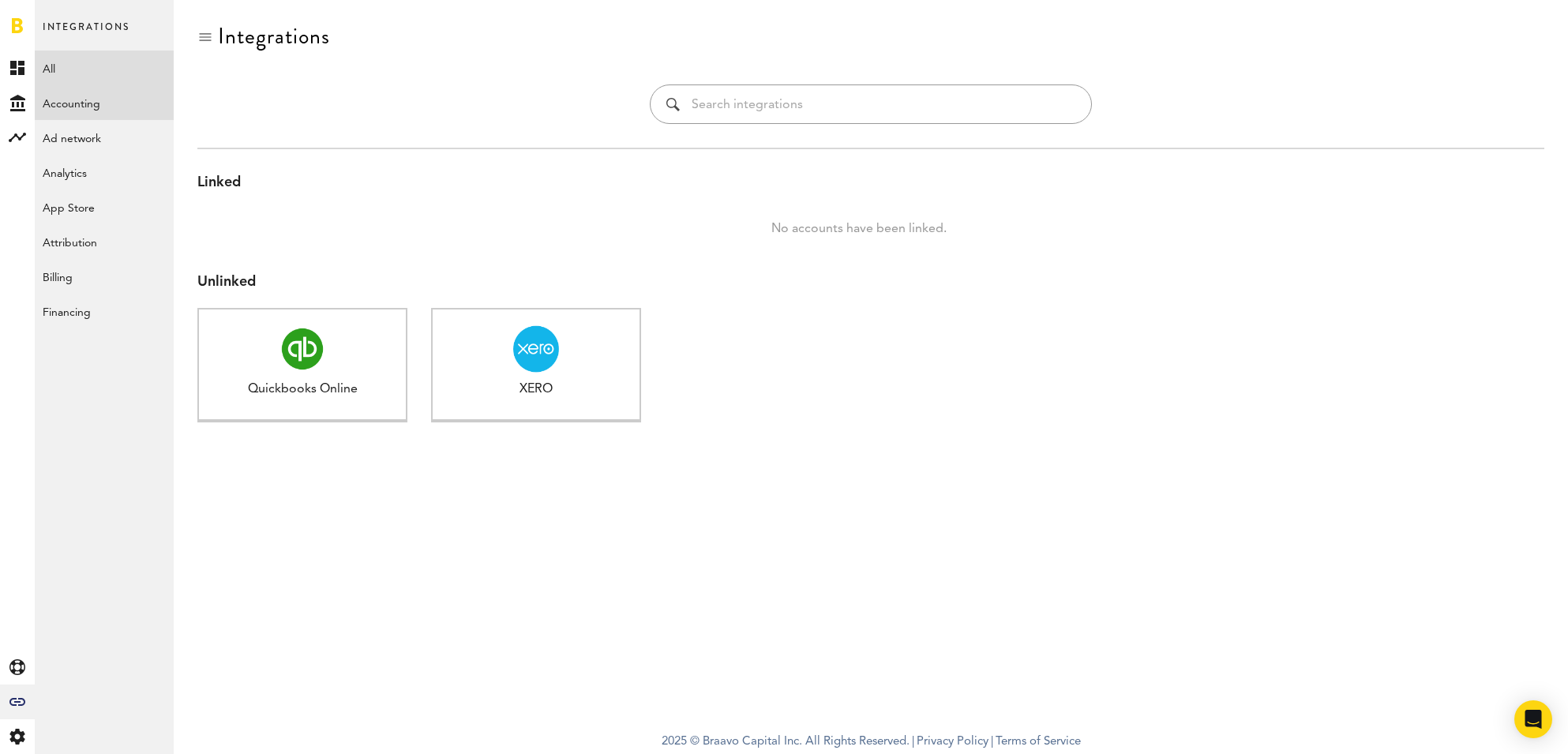
click at [67, 70] on link "All" at bounding box center [103, 68] width 139 height 34
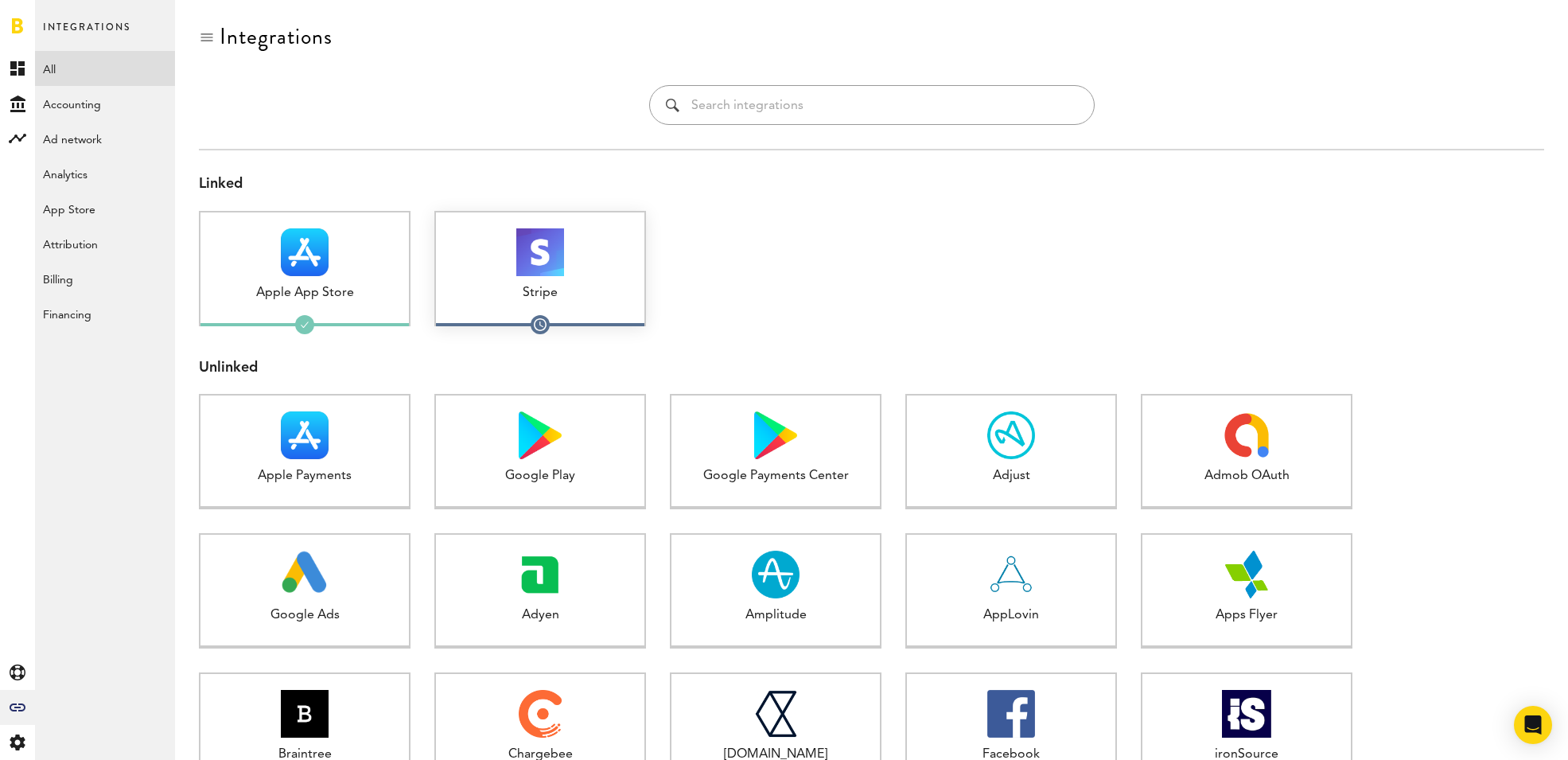
click at [565, 287] on div "Stripe" at bounding box center [540, 293] width 208 height 18
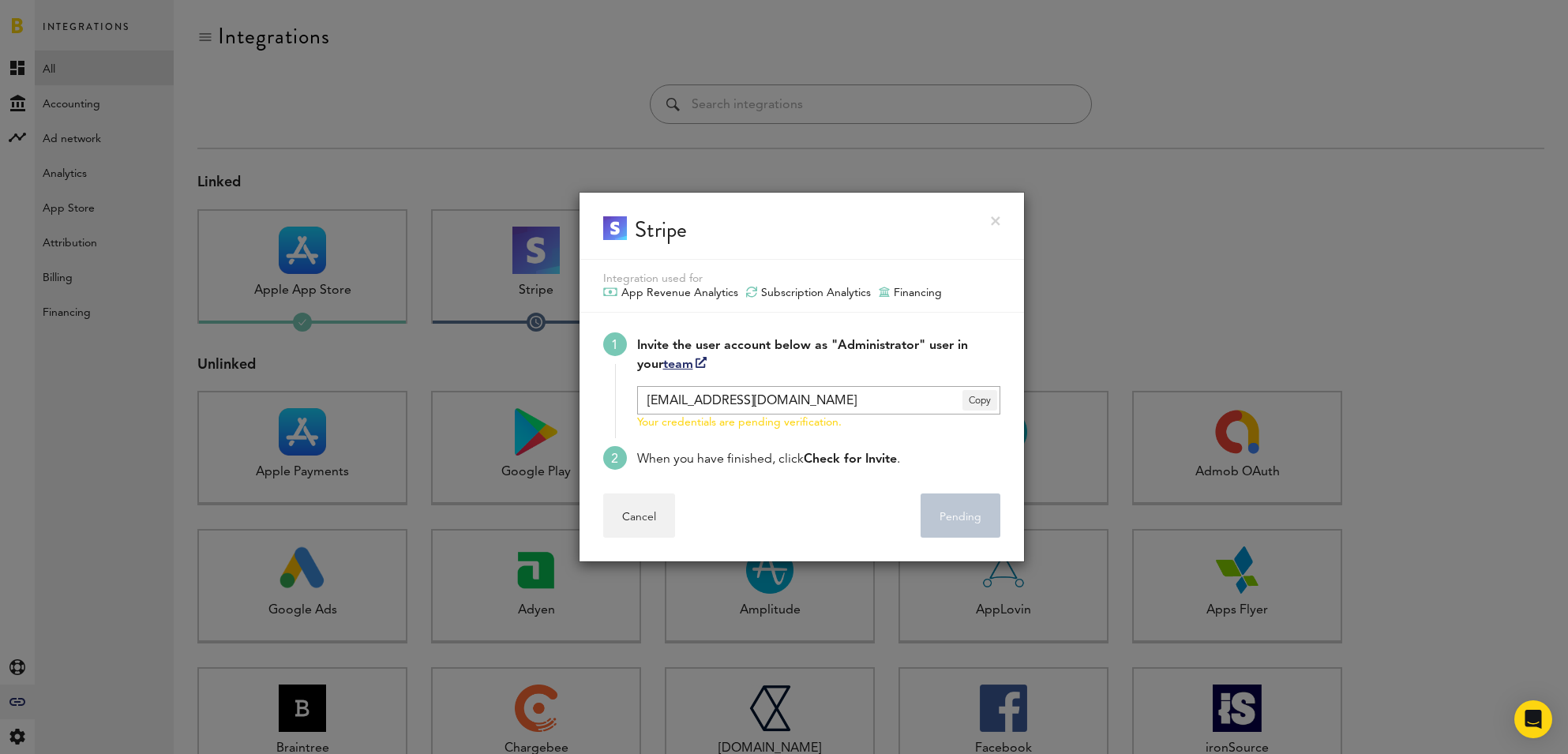
click at [674, 167] on div at bounding box center [784, 377] width 1568 height 754
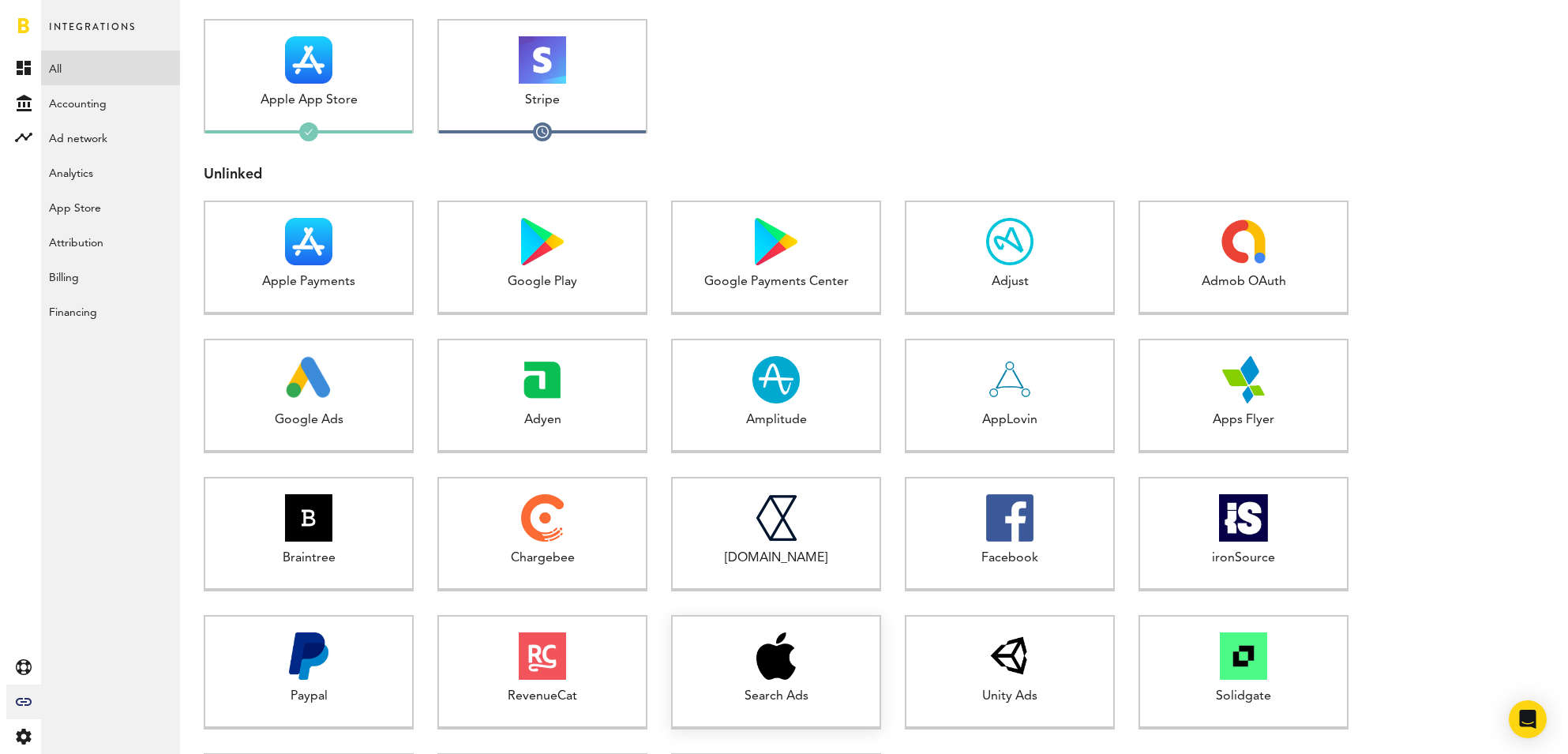
scroll to position [391, 0]
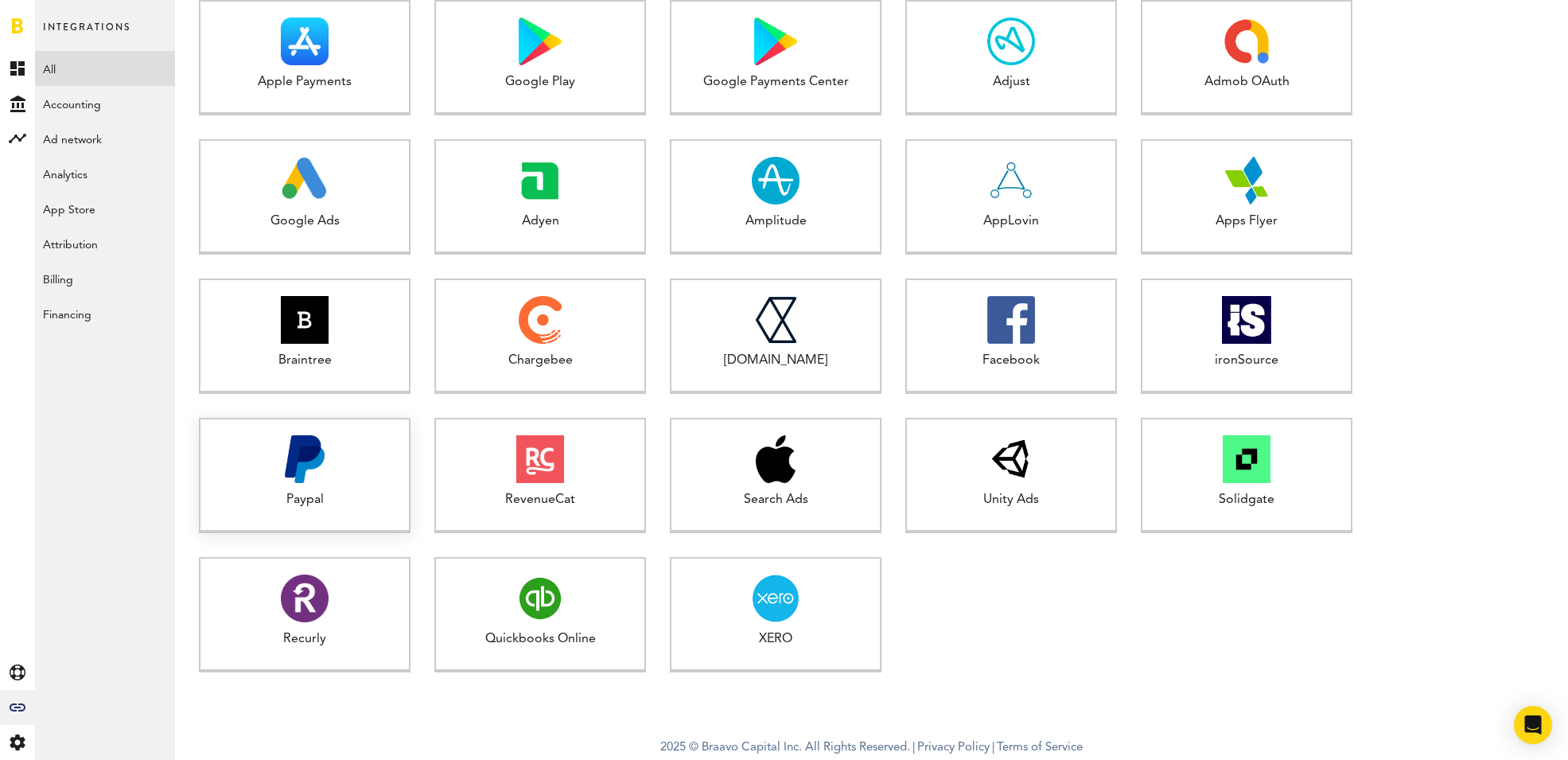
click at [363, 501] on div "Paypal" at bounding box center [305, 500] width 208 height 18
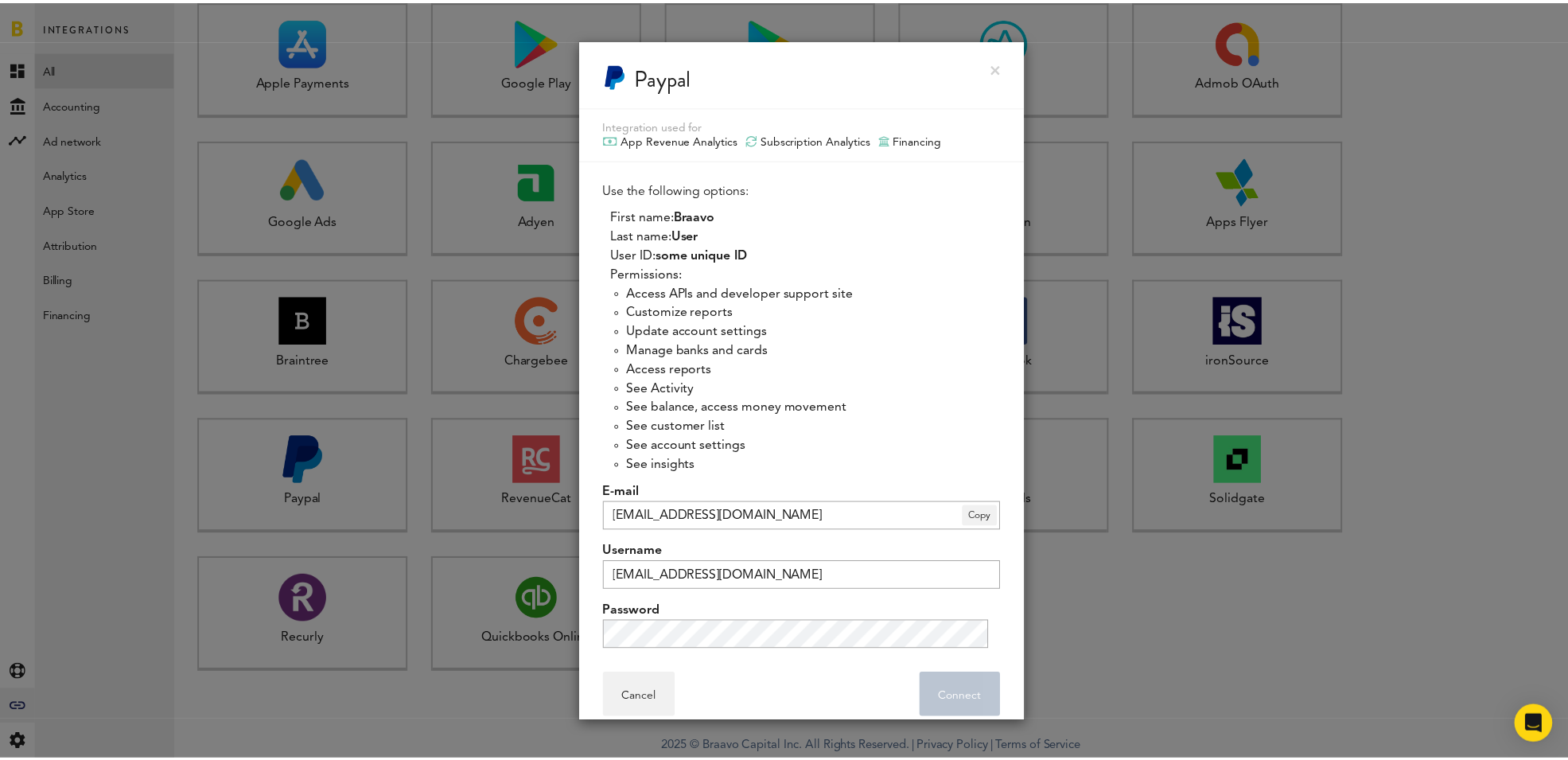
scroll to position [20, 0]
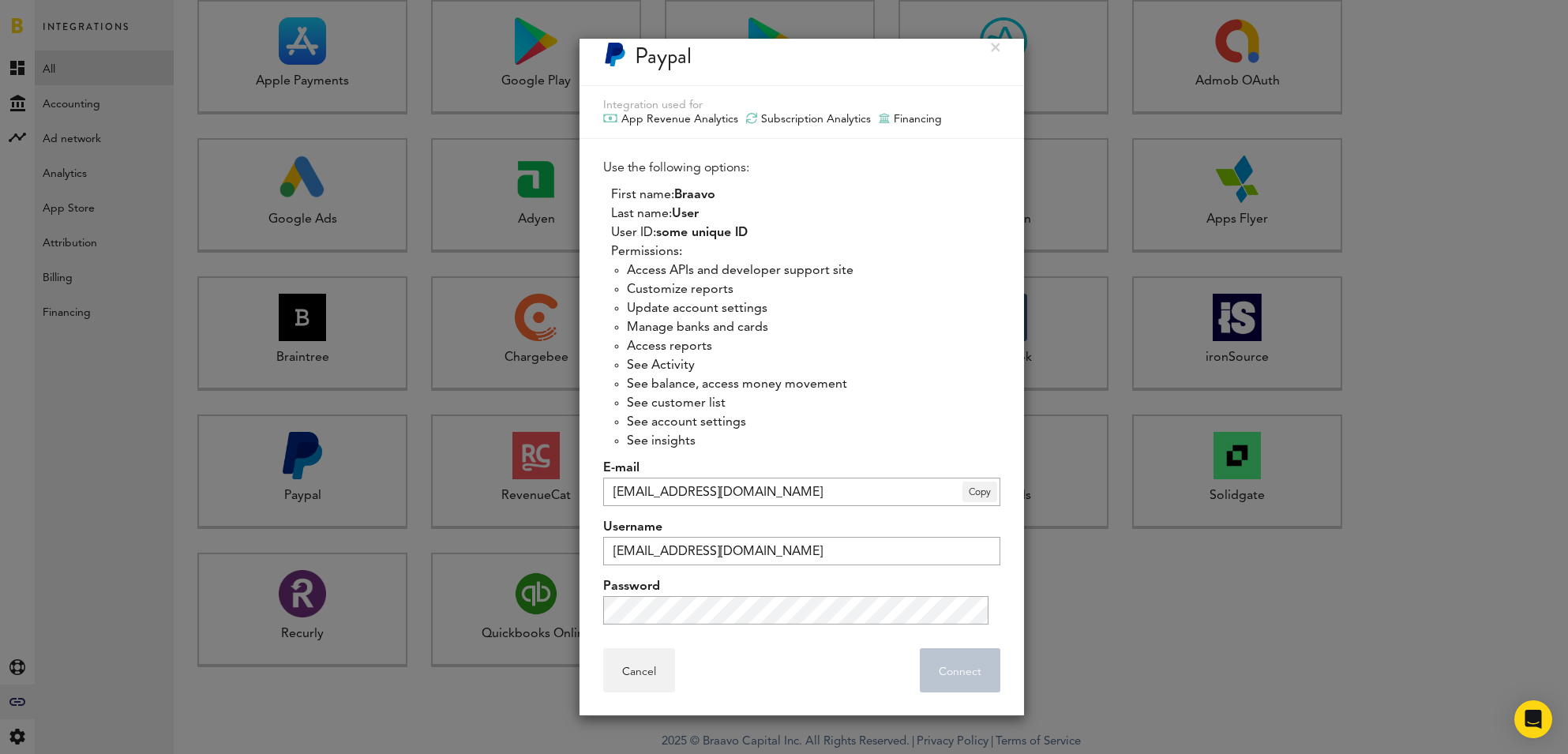
click at [797, 451] on div "Use the following options: First name: Braavo Last name: User User ID: some uni…" at bounding box center [802, 392] width 397 height 466
click at [805, 439] on li "See insights" at bounding box center [813, 441] width 373 height 19
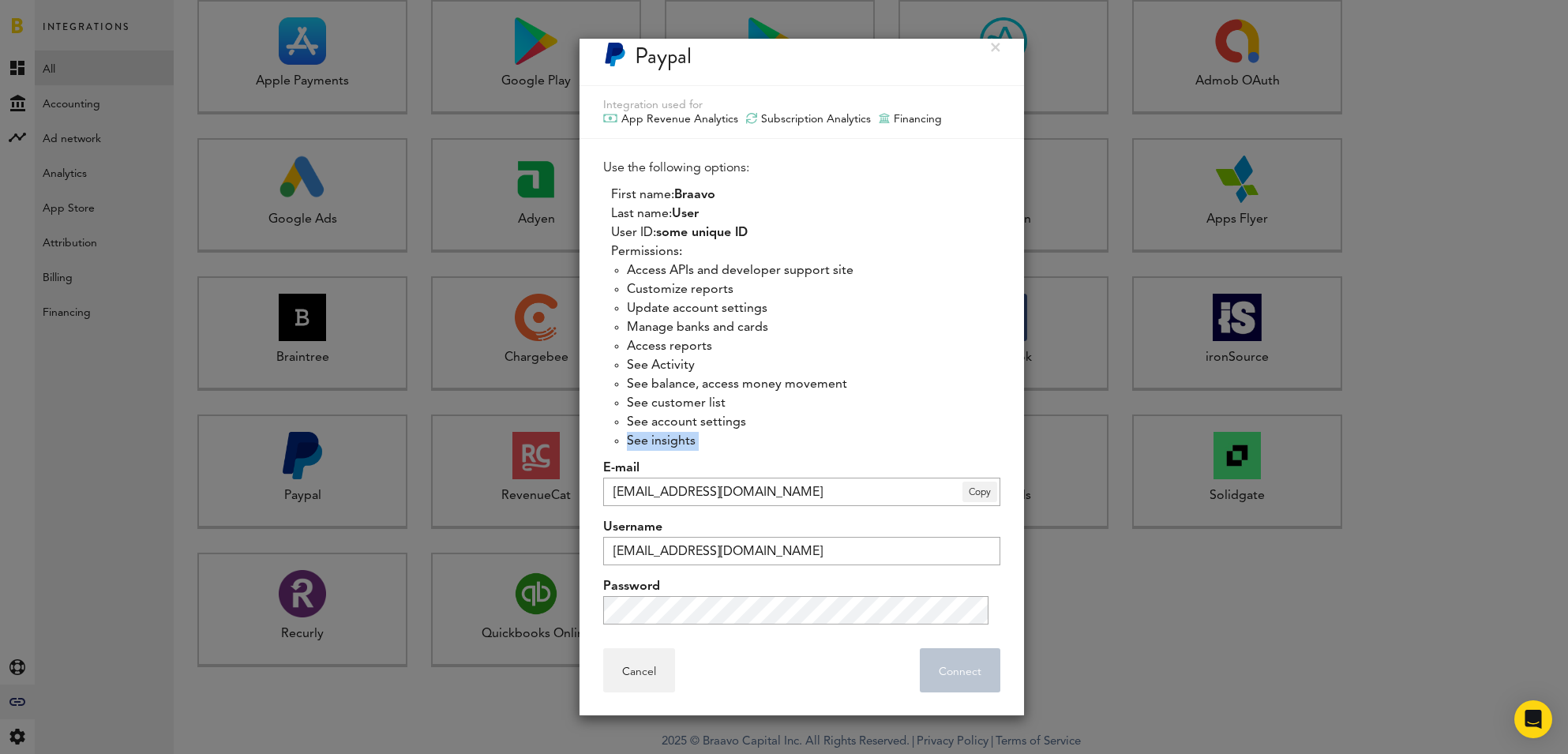
click at [805, 439] on li "See insights" at bounding box center [813, 441] width 373 height 19
click at [823, 434] on li "See insights" at bounding box center [813, 441] width 373 height 19
click at [415, 252] on div at bounding box center [784, 377] width 1568 height 754
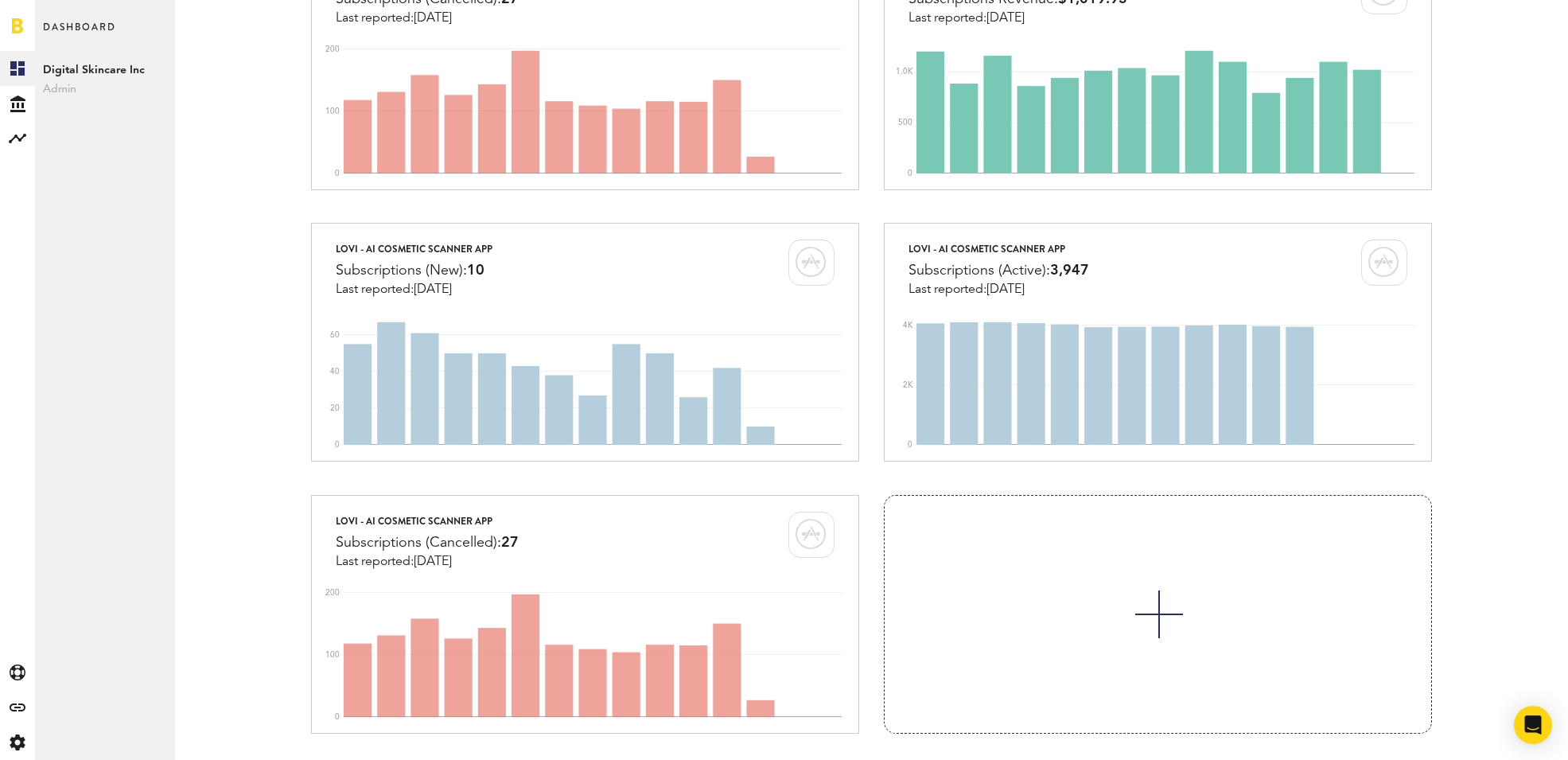
scroll to position [903, 0]
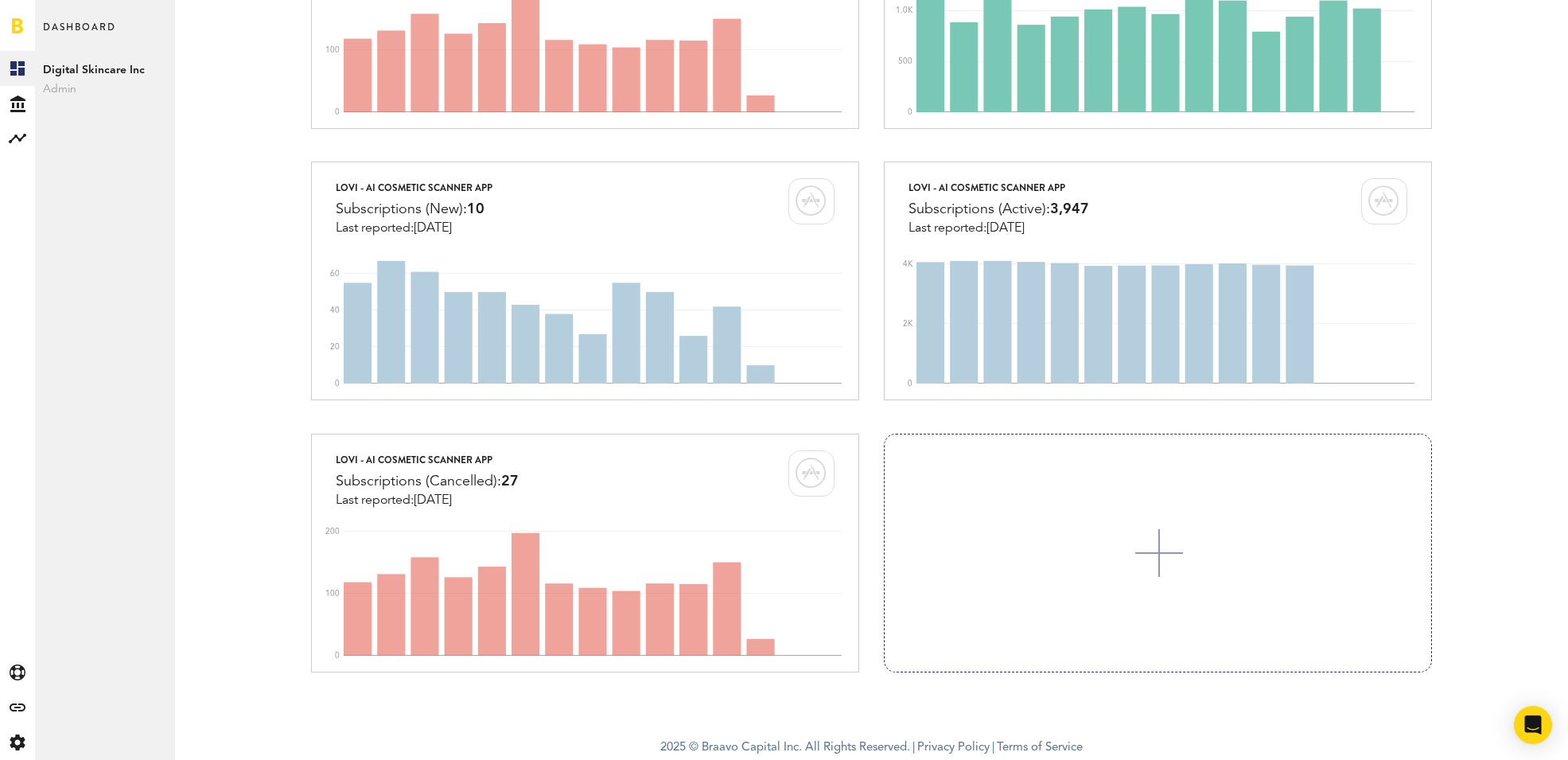
click at [1141, 536] on div at bounding box center [1158, 553] width 48 height 48
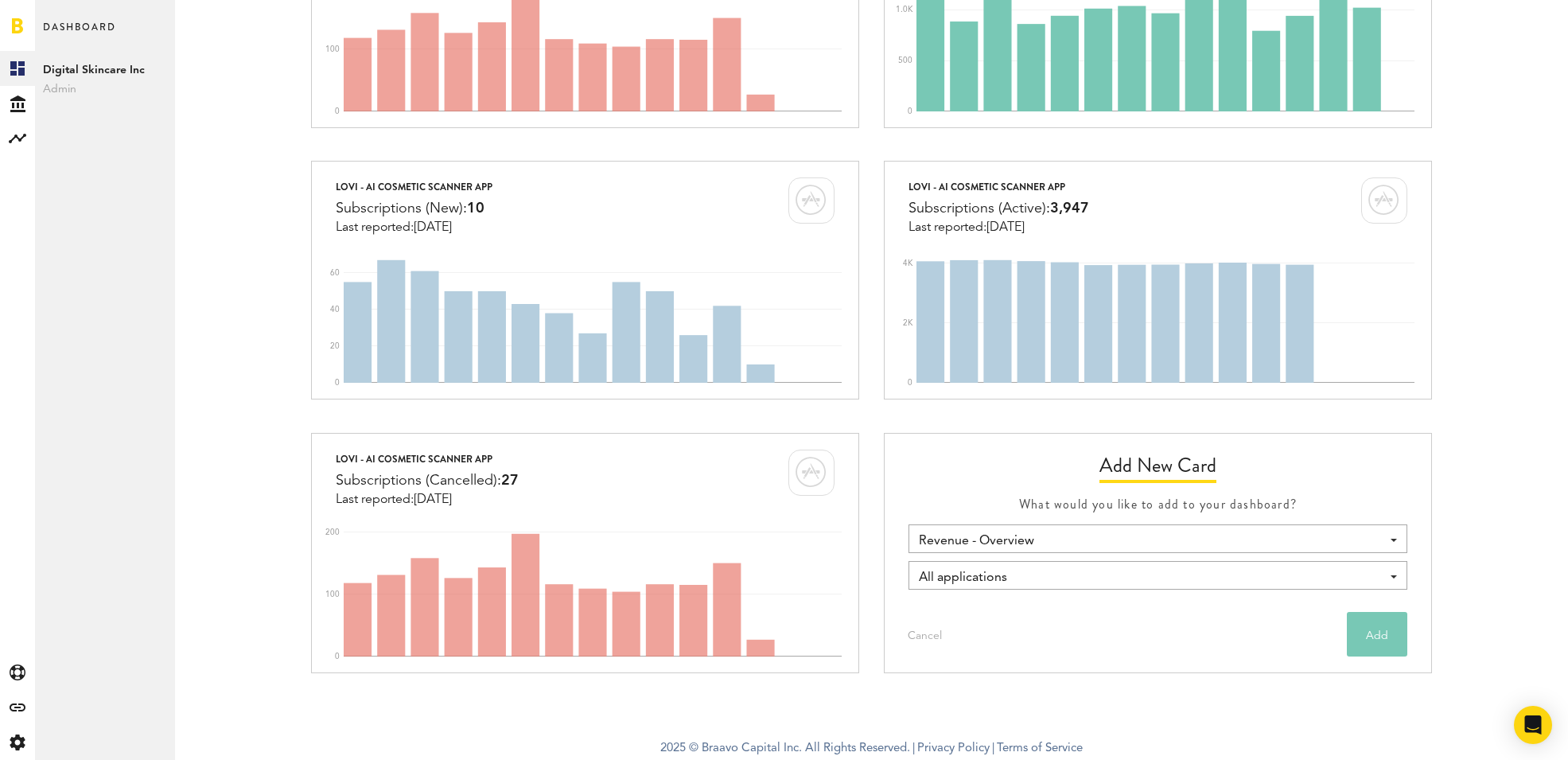
click at [1116, 539] on span "Revenue - Overview" at bounding box center [1149, 540] width 462 height 27
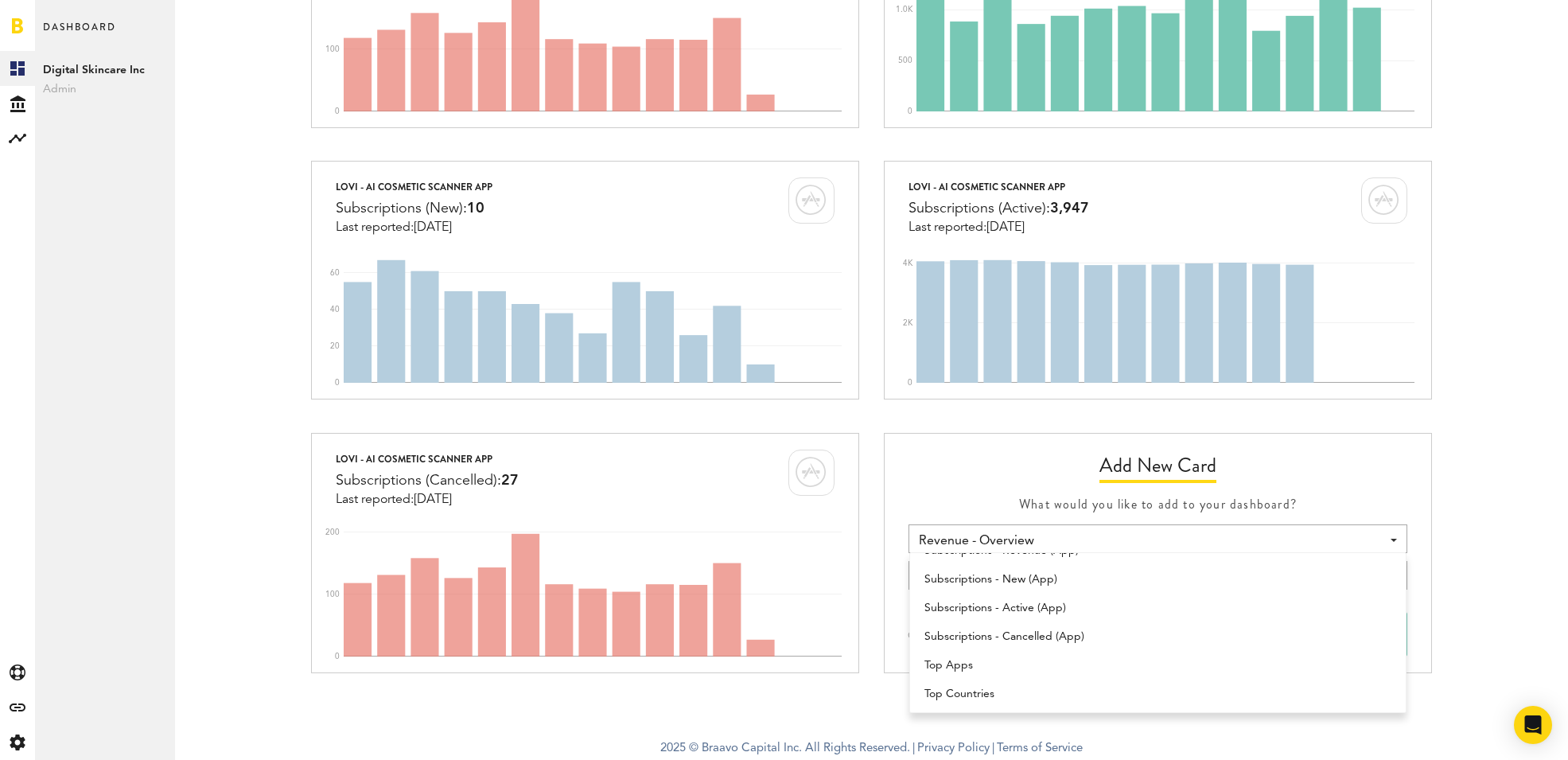
scroll to position [0, 0]
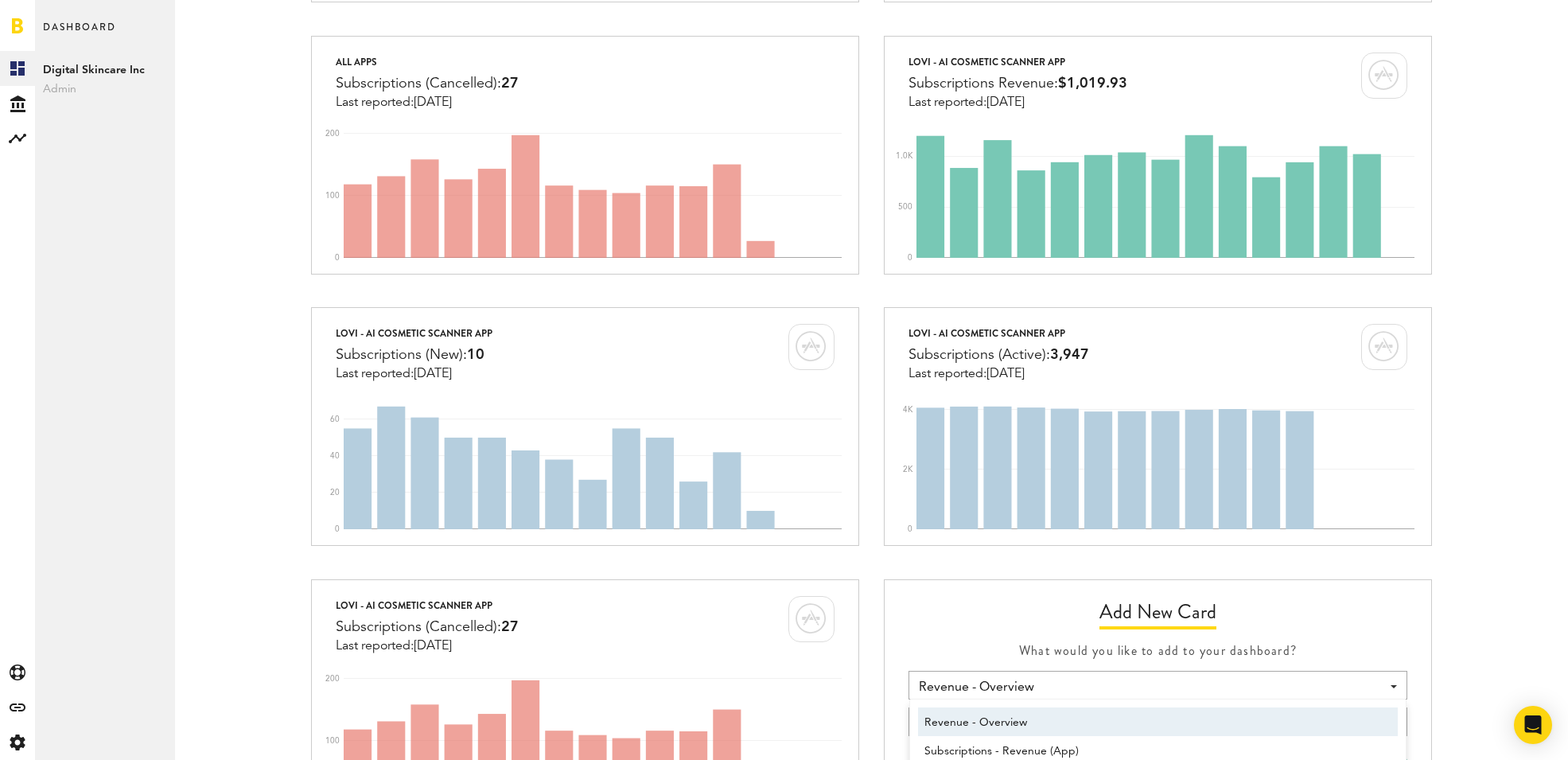
click at [1503, 501] on div "All apps Revenue: $1,019.93 Last reported: Oct 2 0 500 1.0K All apps In-App Pur…" at bounding box center [872, 171] width 1345 height 1359
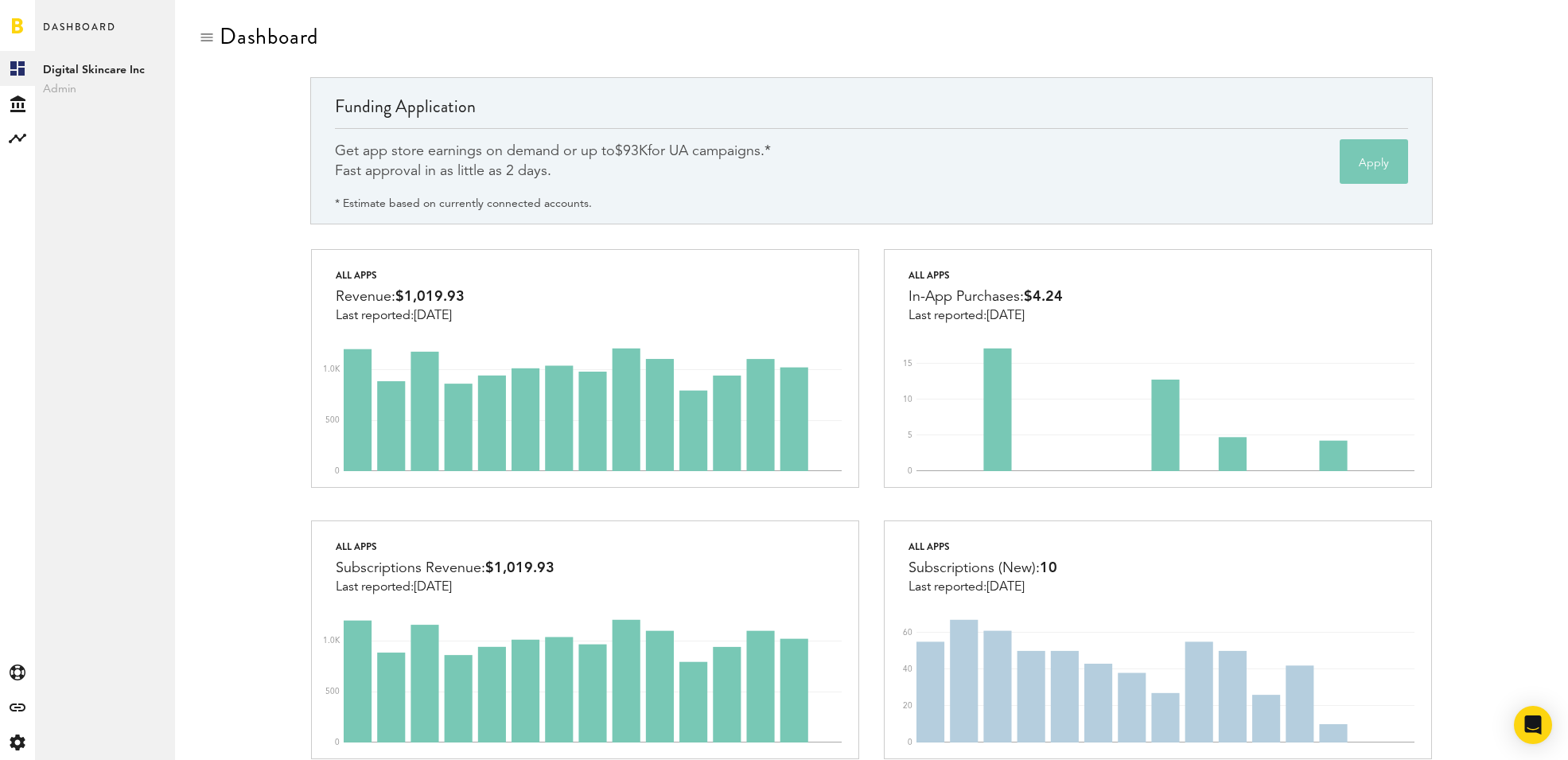
click at [255, 211] on div "Funding Application Get app store earnings on demand or up to $93K for UA campa…" at bounding box center [872, 162] width 1345 height 171
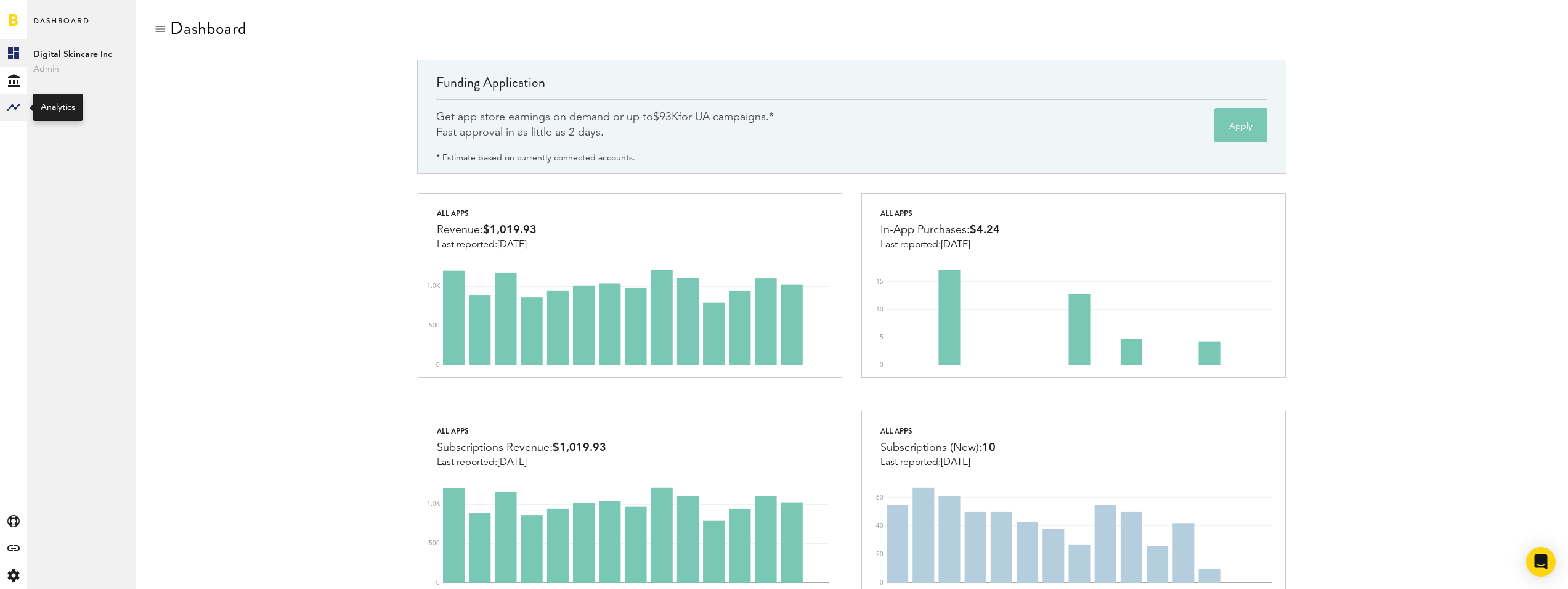
click at [15, 103] on rect at bounding box center [13, 107] width 15 height 15
click at [89, 63] on link "Monetization" at bounding box center [81, 53] width 108 height 27
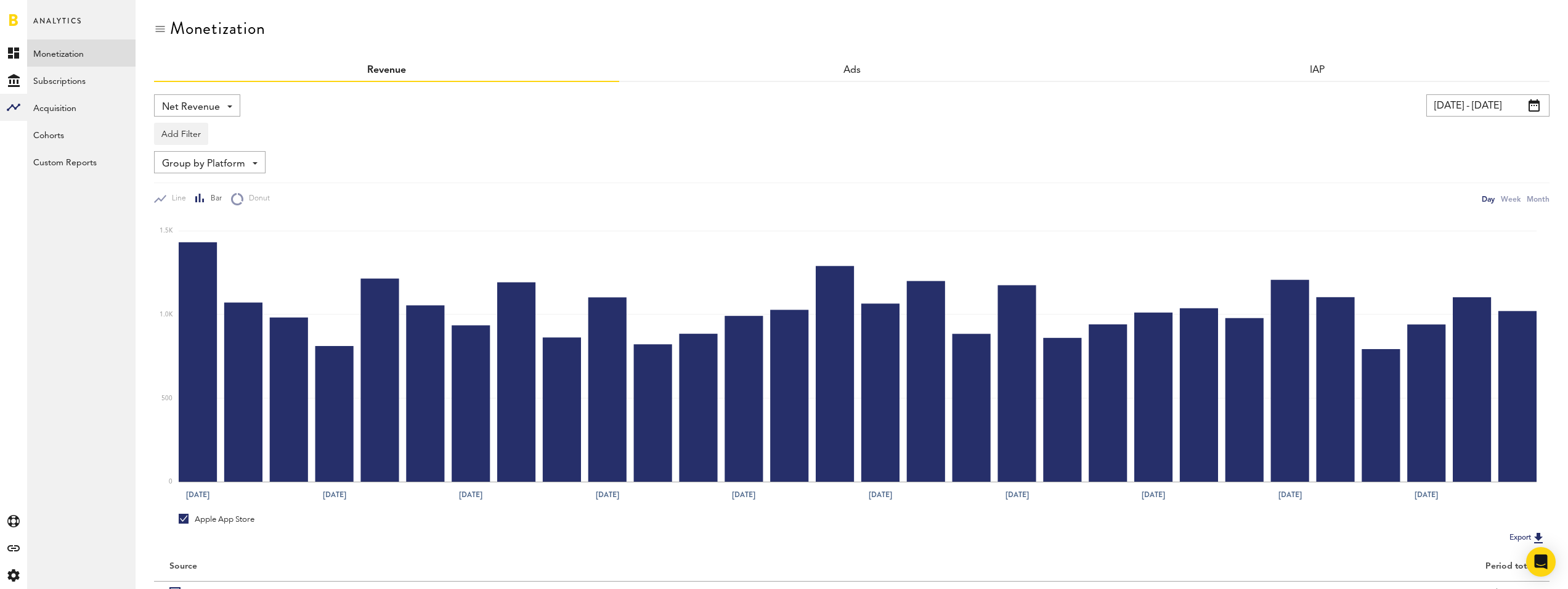
click at [250, 159] on div "Group by Platform Group by Platform Group by Revenue Type Group by App" at bounding box center [210, 162] width 111 height 22
click at [413, 170] on div "Group by Platform Group by Platform Group by Revenue Type Group by App" at bounding box center [852, 162] width 1396 height 22
click at [227, 173] on span "Group by Platform" at bounding box center [204, 164] width 83 height 21
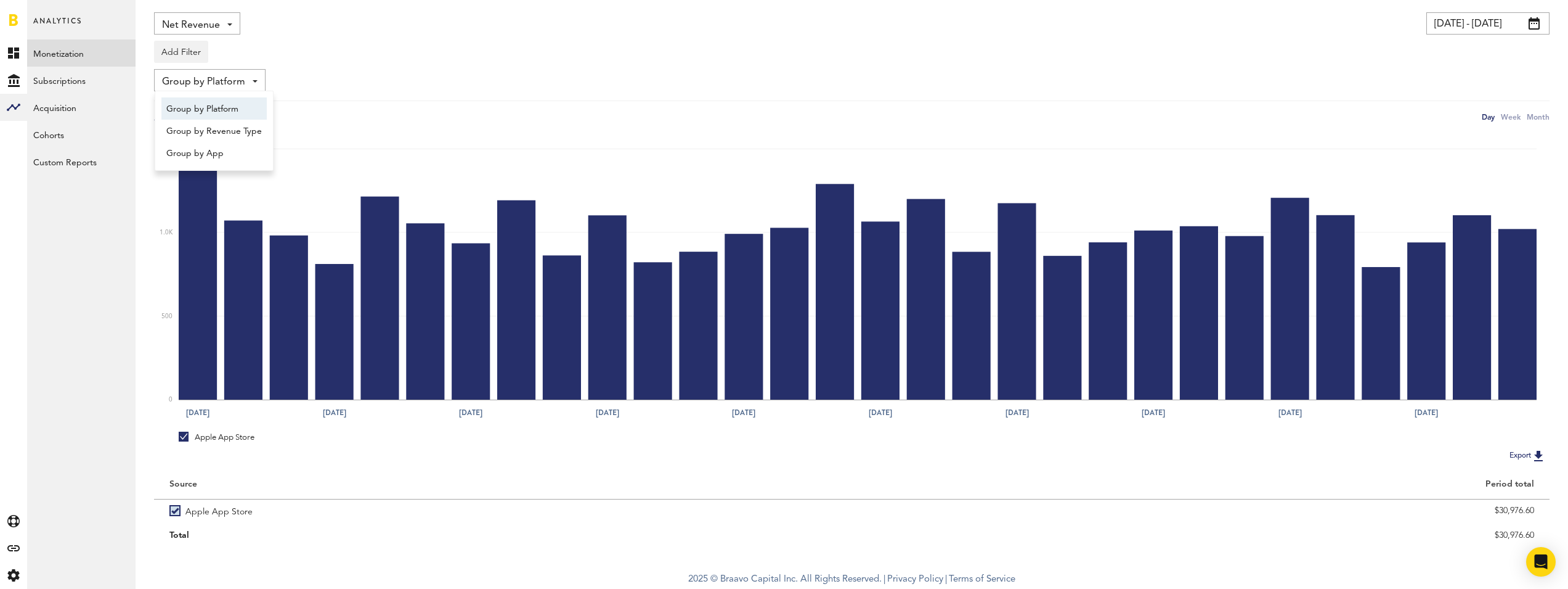
click at [461, 162] on rect at bounding box center [858, 268] width 1358 height 264
